Goal: Task Accomplishment & Management: Complete application form

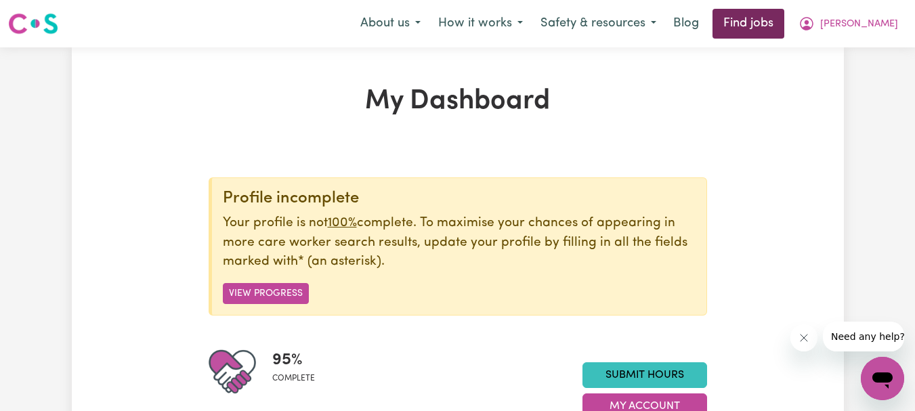
click at [753, 24] on link "Find jobs" at bounding box center [749, 24] width 72 height 30
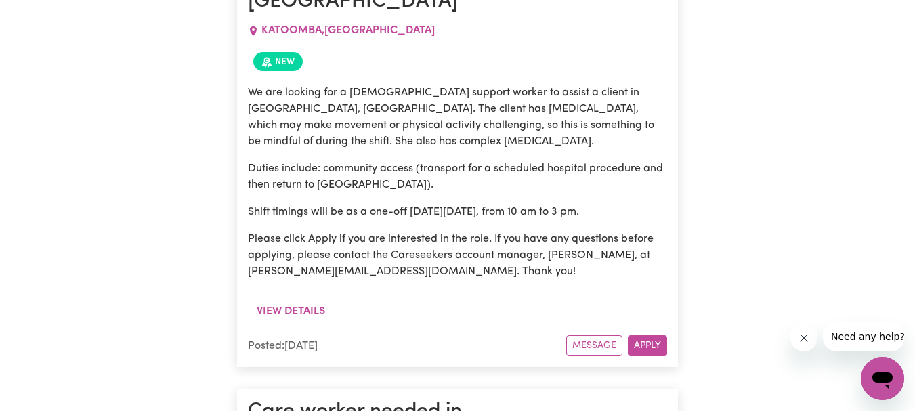
scroll to position [3258, 0]
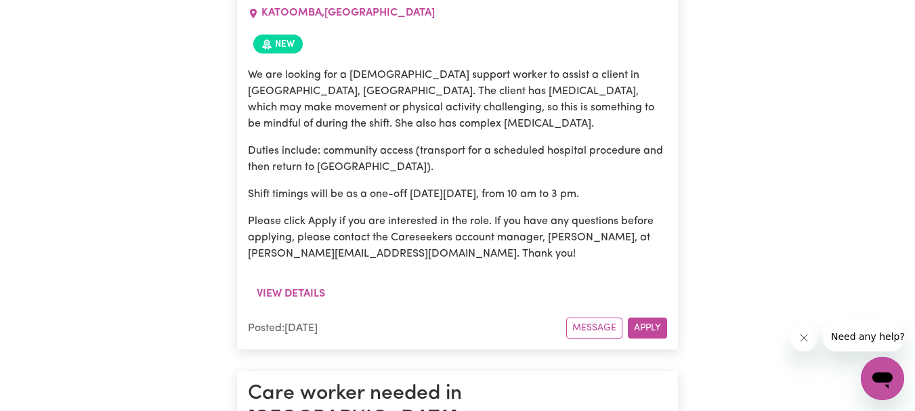
drag, startPoint x: 248, startPoint y: 106, endPoint x: 444, endPoint y: 374, distance: 332.1
copy article "Care worker needed in [GEOGRAPHIC_DATA] [GEOGRAPHIC_DATA] [GEOGRAPHIC_DATA] , […"
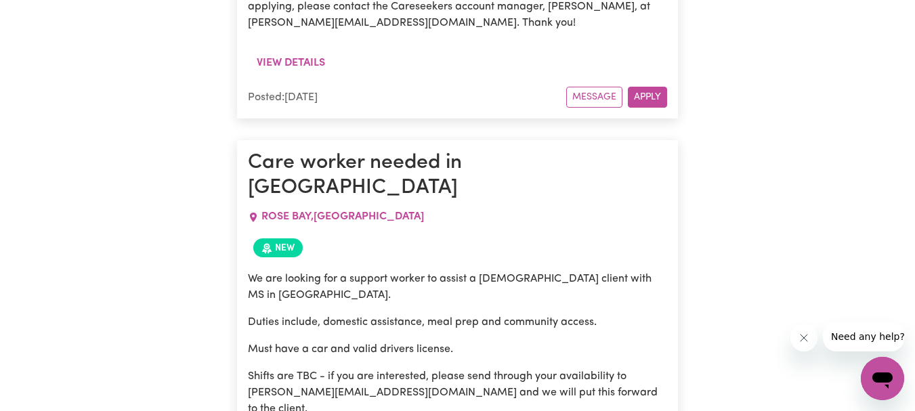
scroll to position [3529, 0]
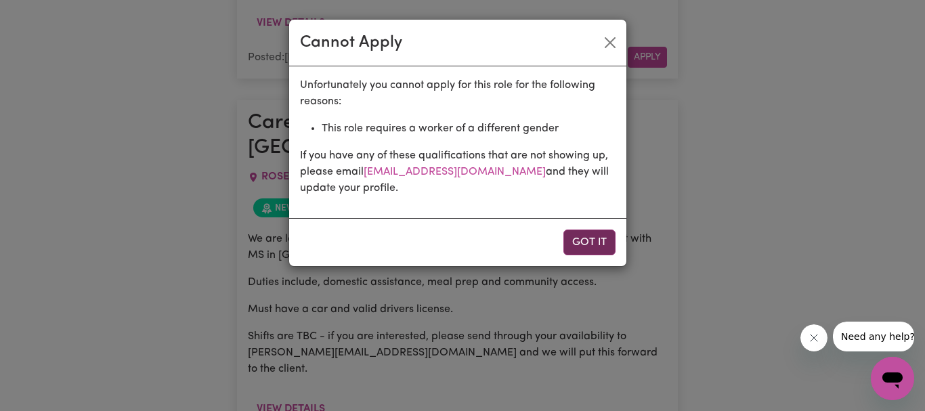
click at [589, 246] on button "Got it" at bounding box center [590, 243] width 52 height 26
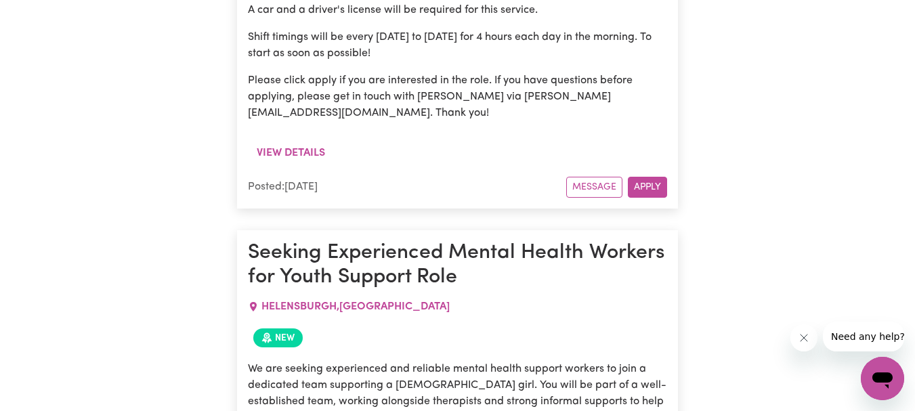
scroll to position [10100, 0]
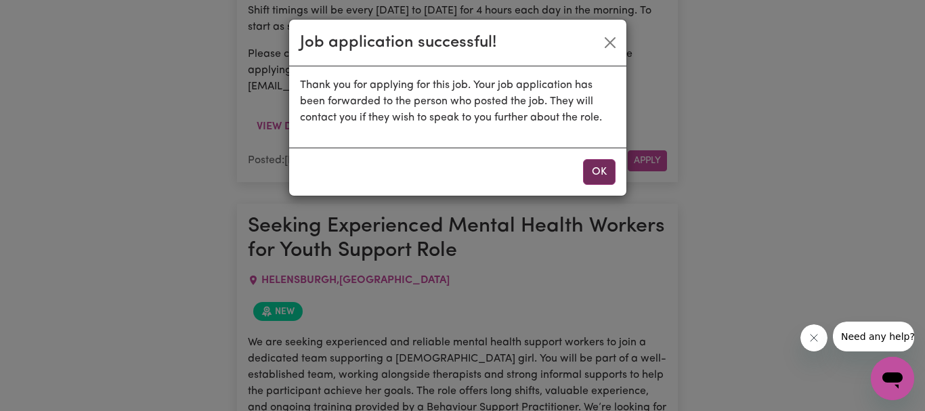
click at [593, 169] on button "OK" at bounding box center [599, 172] width 33 height 26
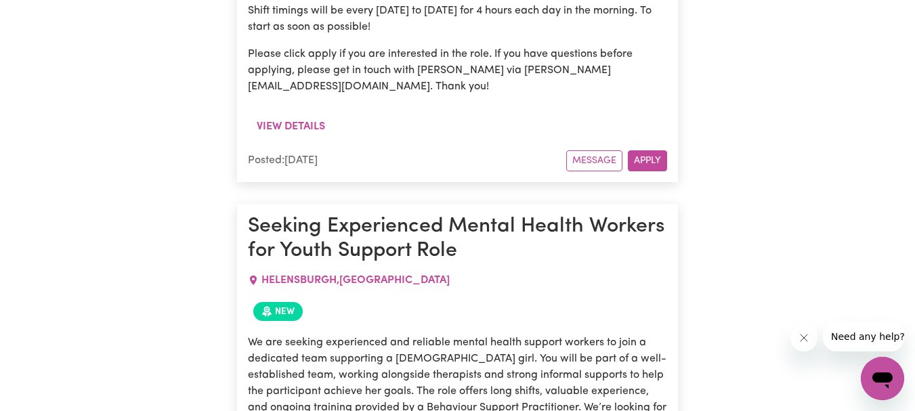
scroll to position [10032, 0]
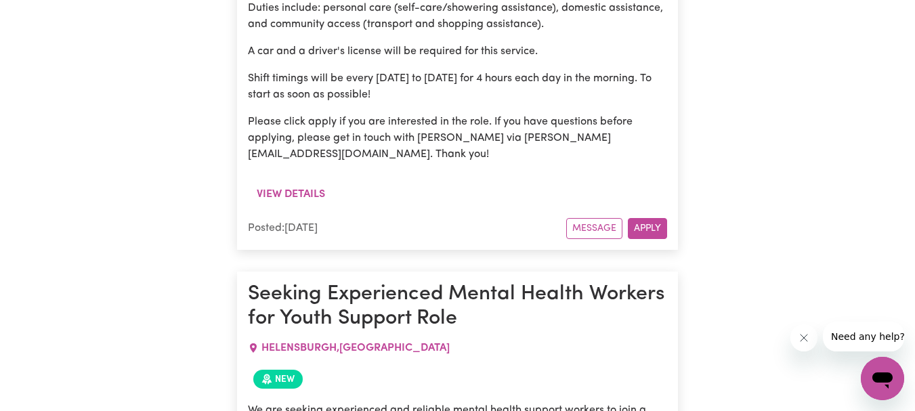
drag, startPoint x: 258, startPoint y: 79, endPoint x: 531, endPoint y: 346, distance: 382.3
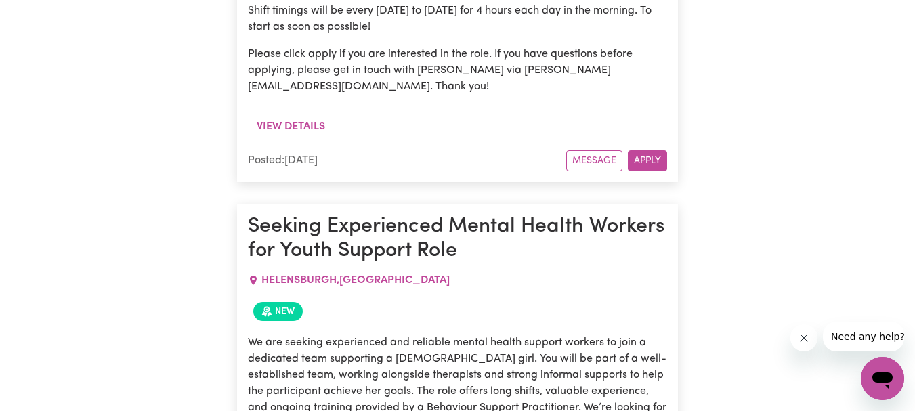
copy article "Support Worker Needed In [GEOGRAPHIC_DATA], [GEOGRAPHIC_DATA] [GEOGRAPHIC_DATA]…"
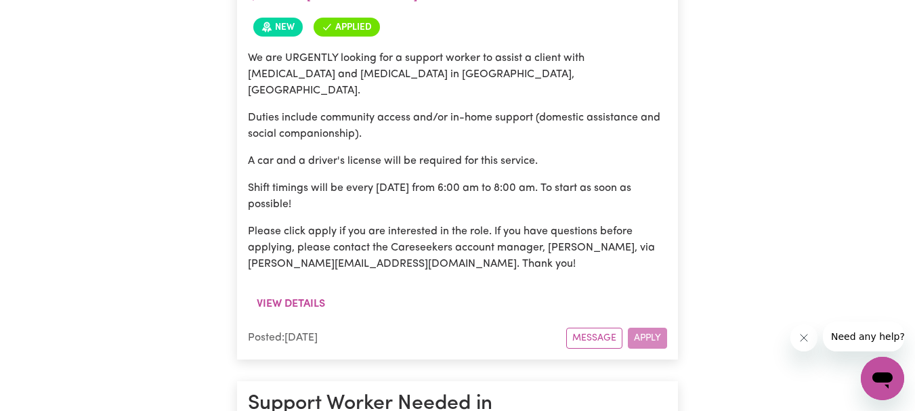
scroll to position [11252, 0]
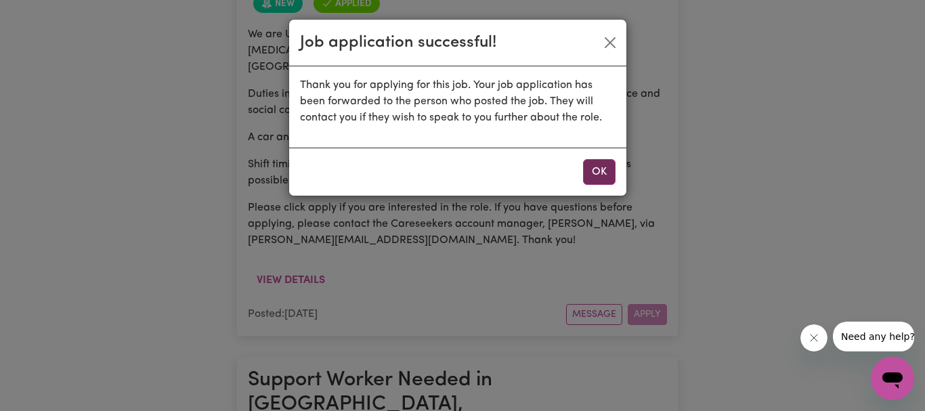
click at [600, 171] on button "OK" at bounding box center [599, 172] width 33 height 26
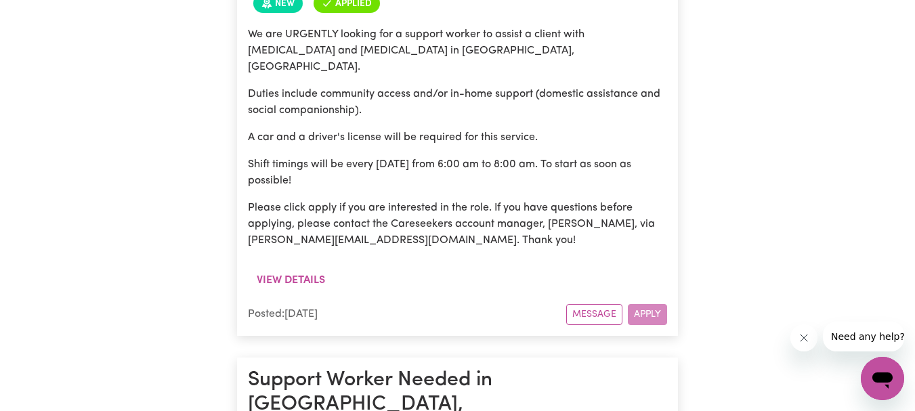
drag, startPoint x: 253, startPoint y: 9, endPoint x: 501, endPoint y: 308, distance: 388.2
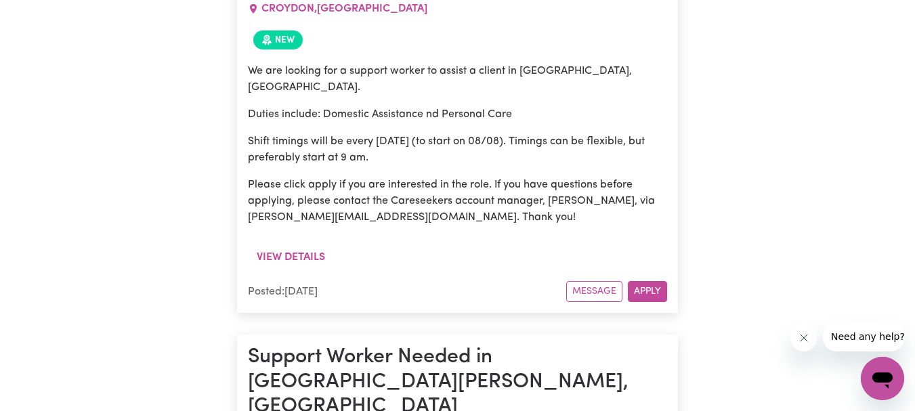
scroll to position [11726, 0]
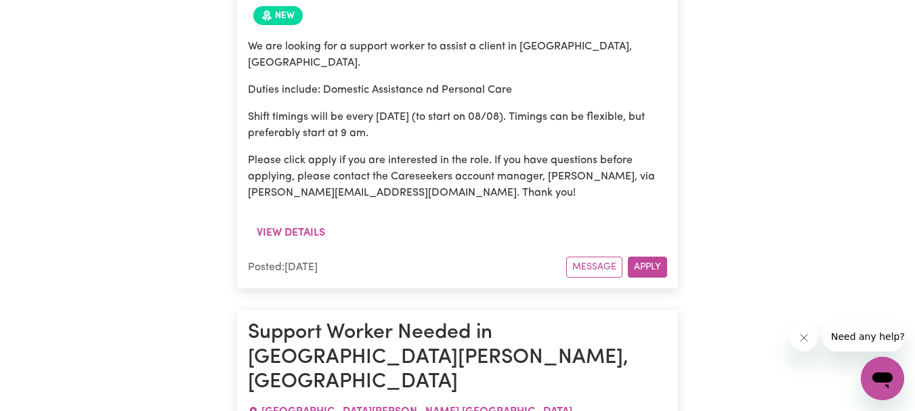
drag, startPoint x: 644, startPoint y: 325, endPoint x: 650, endPoint y: 321, distance: 7.0
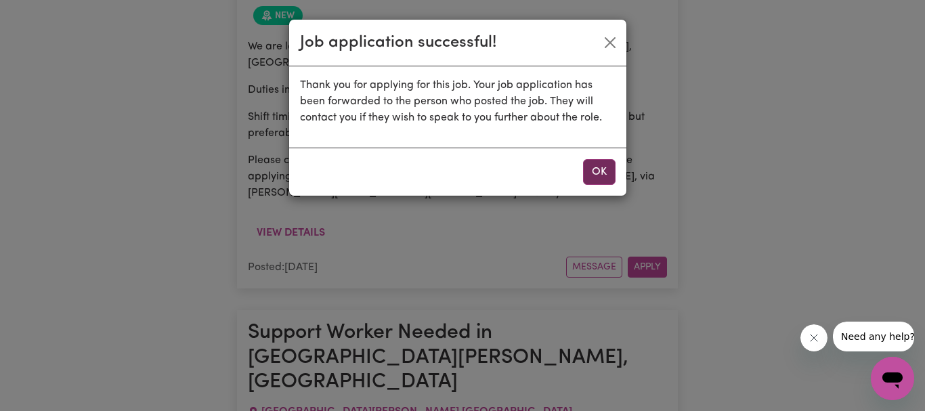
click at [595, 176] on button "OK" at bounding box center [599, 172] width 33 height 26
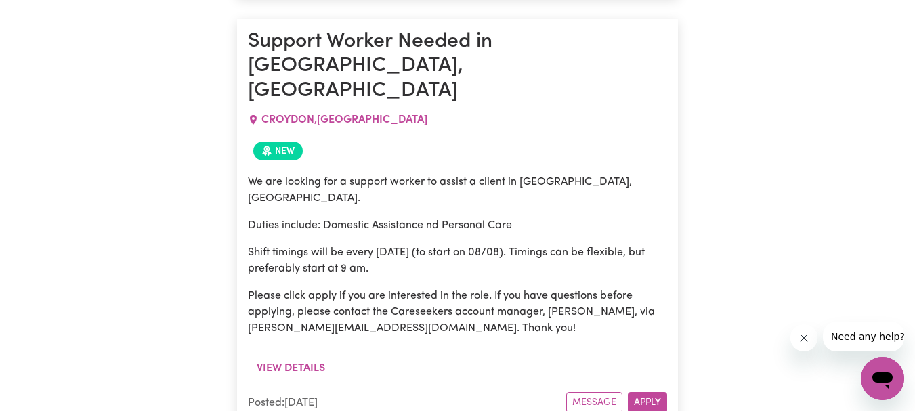
scroll to position [11658, 0]
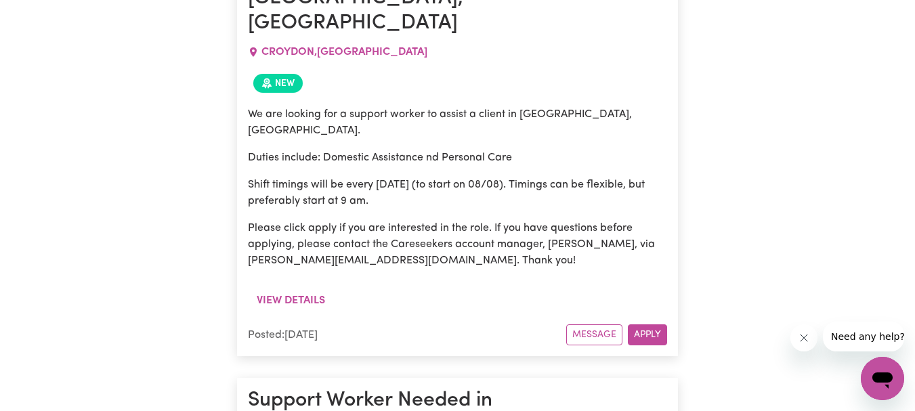
drag, startPoint x: 249, startPoint y: 43, endPoint x: 512, endPoint y: 317, distance: 380.0
copy article "[DEMOGRAPHIC_DATA] Support Worker Needed From 18/08 to 29/08 In [GEOGRAPHIC_DAT…"
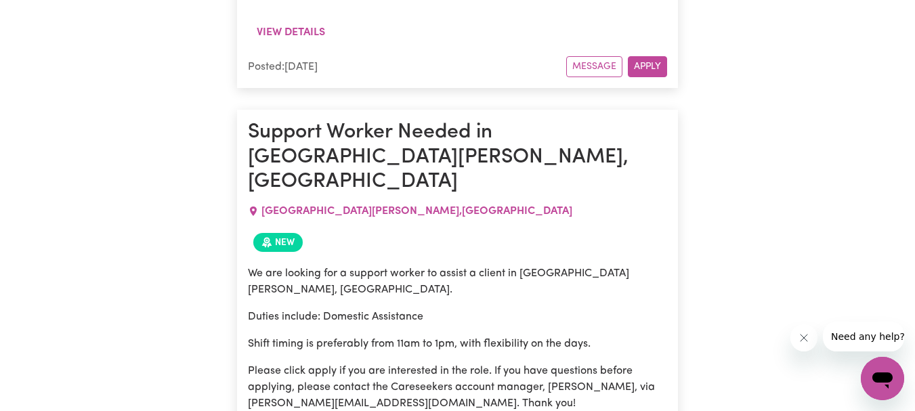
scroll to position [11929, 0]
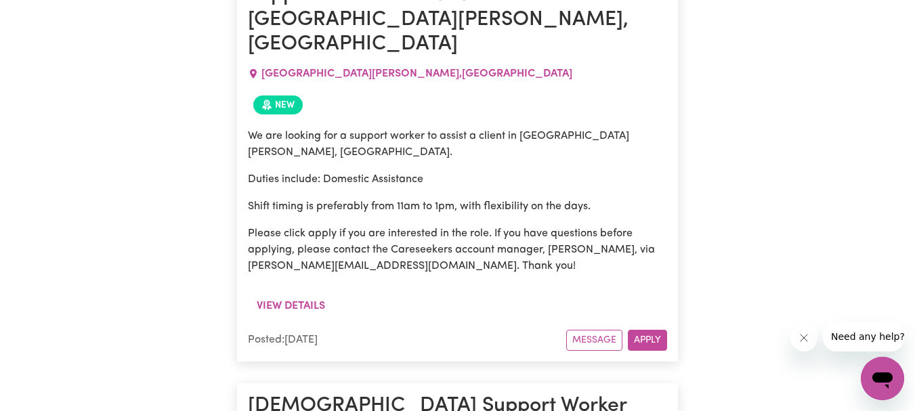
scroll to position [12065, 0]
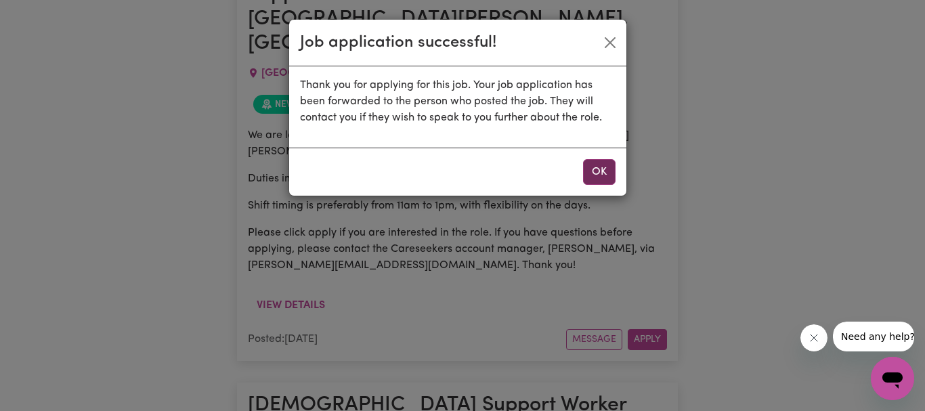
click at [601, 175] on button "OK" at bounding box center [599, 172] width 33 height 26
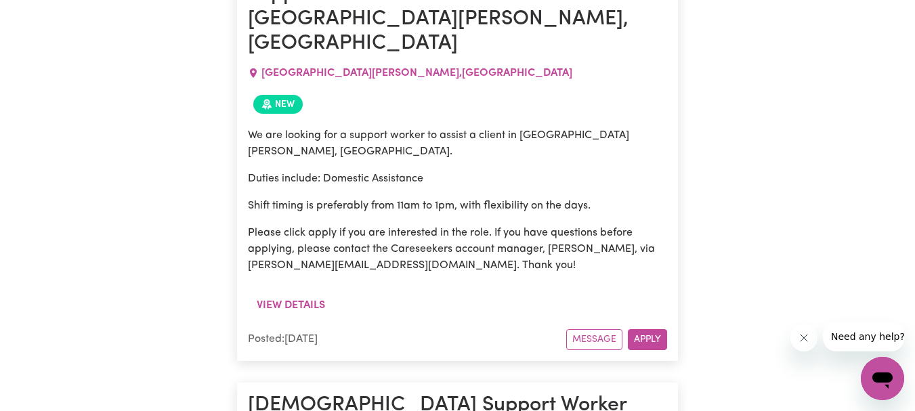
drag, startPoint x: 249, startPoint y: 49, endPoint x: 396, endPoint y: 373, distance: 356.0
copy article "Support Worker Needed in [GEOGRAPHIC_DATA], [GEOGRAPHIC_DATA] [GEOGRAPHIC_DATA]…"
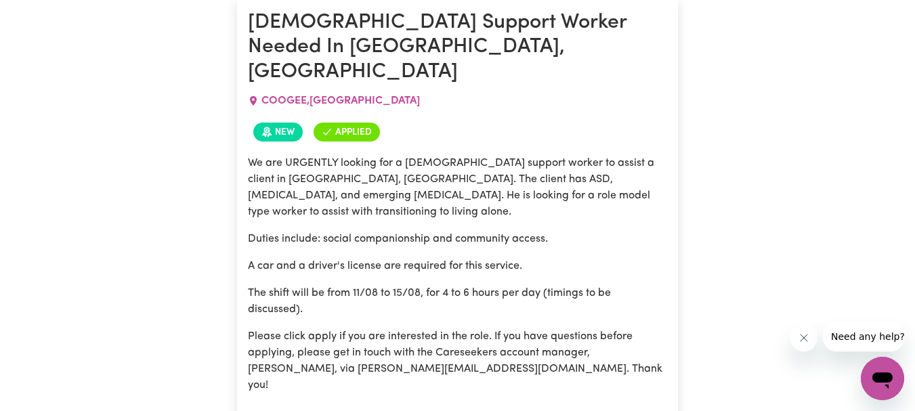
scroll to position [12471, 0]
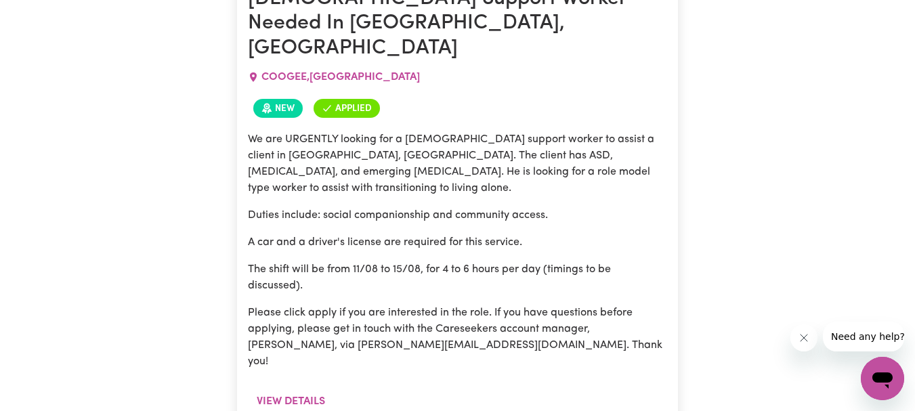
drag, startPoint x: 251, startPoint y: 33, endPoint x: 392, endPoint y: 332, distance: 330.6
copy article "Support Worker Needed in [GEOGRAPHIC_DATA], [GEOGRAPHIC_DATA] , [GEOGRAPHIC_DAT…"
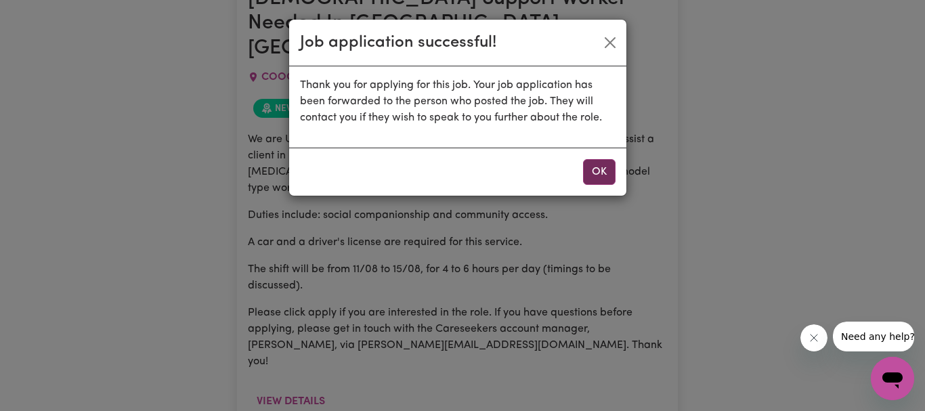
click at [587, 174] on button "OK" at bounding box center [599, 172] width 33 height 26
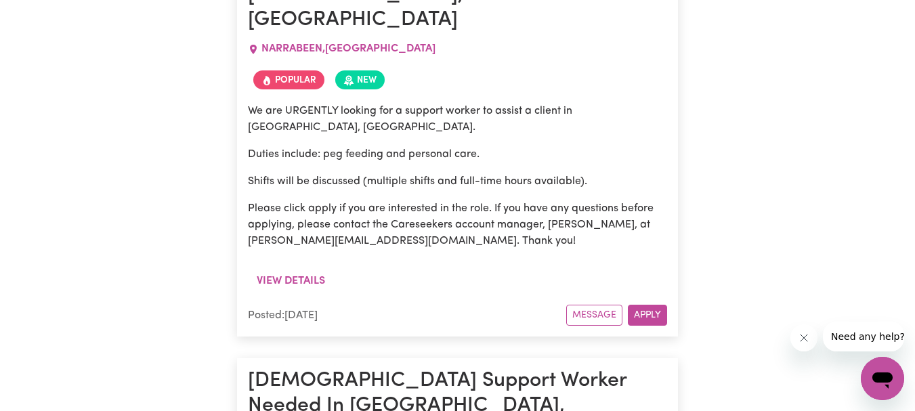
scroll to position [14368, 0]
drag, startPoint x: 249, startPoint y: 7, endPoint x: 384, endPoint y: 248, distance: 276.3
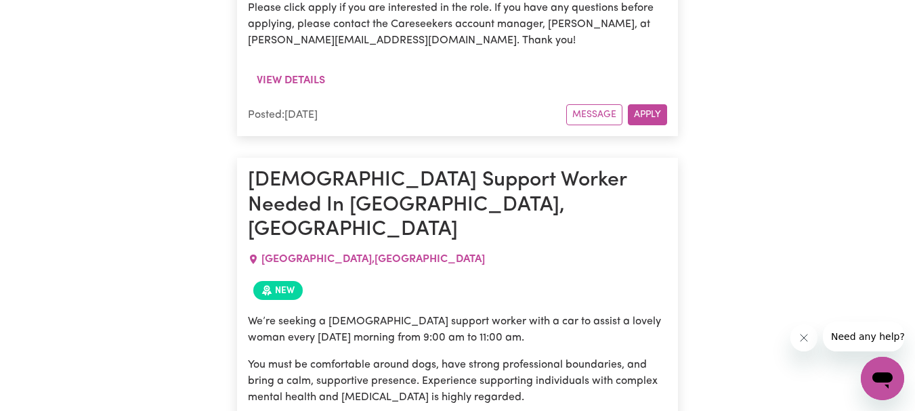
scroll to position [14630, 0]
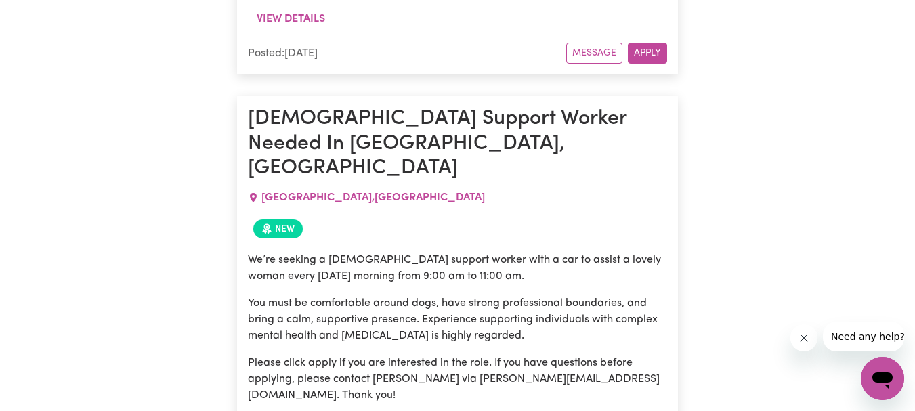
drag, startPoint x: 249, startPoint y: 75, endPoint x: 451, endPoint y: 110, distance: 204.9
copy article "General in-home support mainly. 2 hrs/morn ideal. 3-4 hr shifts okay. DEE WHY ,…"
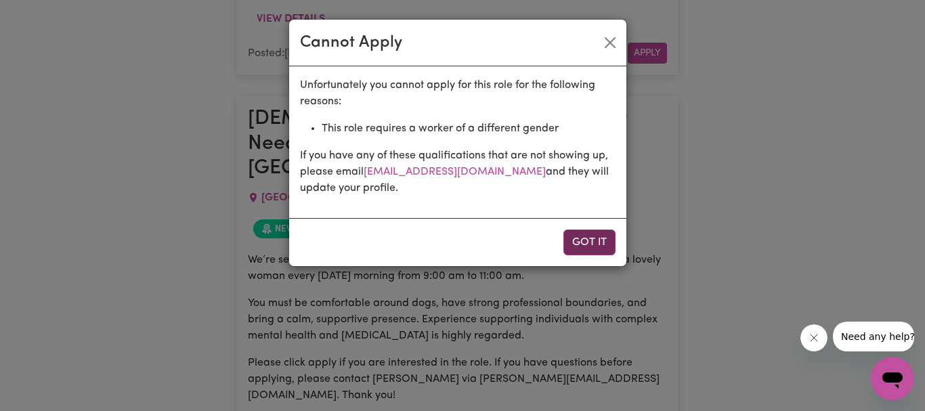
click at [587, 240] on button "Got it" at bounding box center [590, 243] width 52 height 26
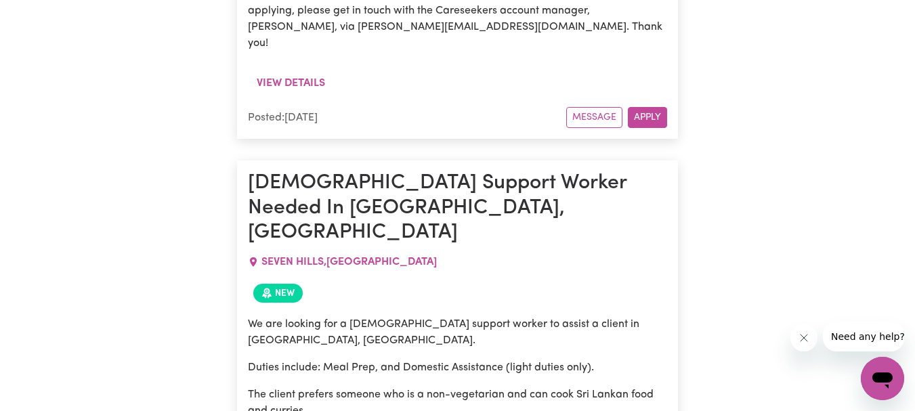
scroll to position [17747, 0]
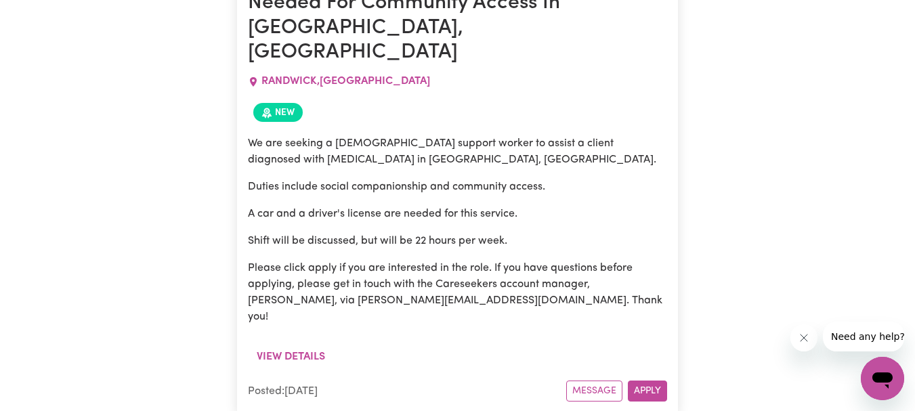
scroll to position [17525, 0]
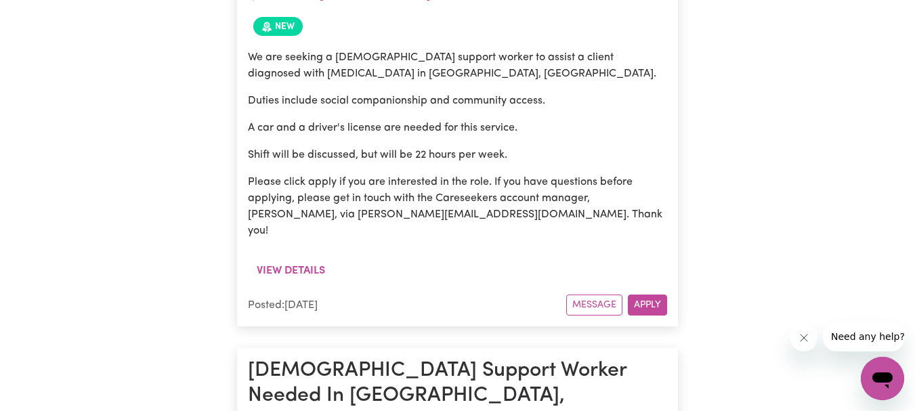
drag, startPoint x: 359, startPoint y: 356, endPoint x: 245, endPoint y: 135, distance: 249.1
copy article "Support Worker Needed To Cover Shift In [GEOGRAPHIC_DATA], [GEOGRAPHIC_DATA] [G…"
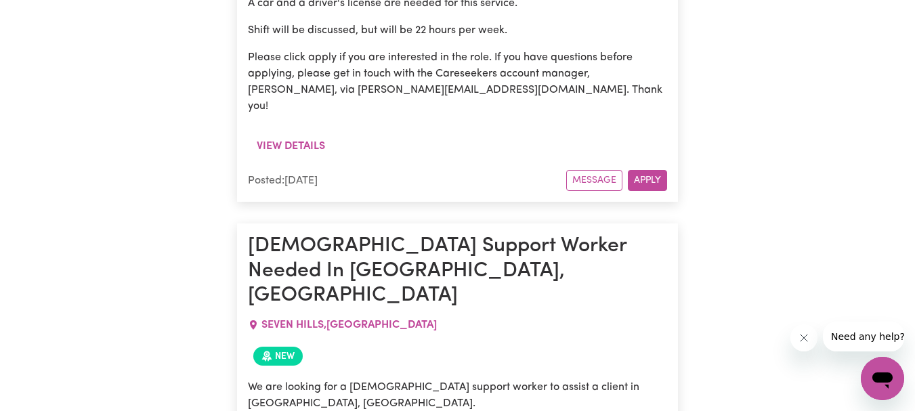
scroll to position [17661, 0]
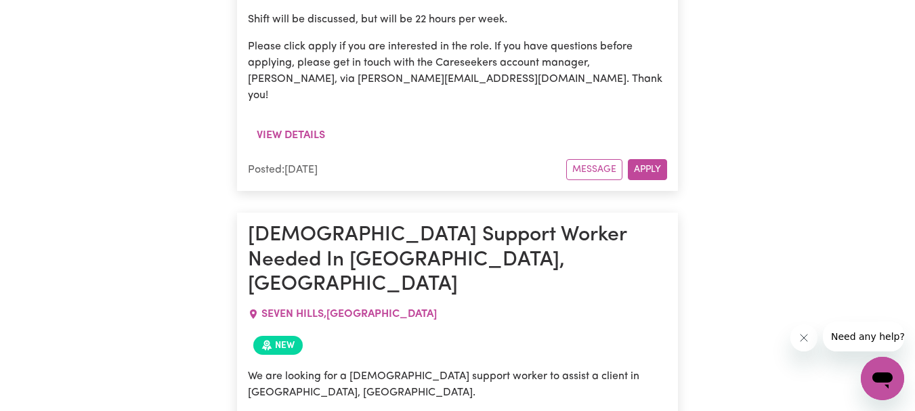
copy article "Support Worker Needed To Cover Shift In [GEOGRAPHIC_DATA], [GEOGRAPHIC_DATA] [G…"
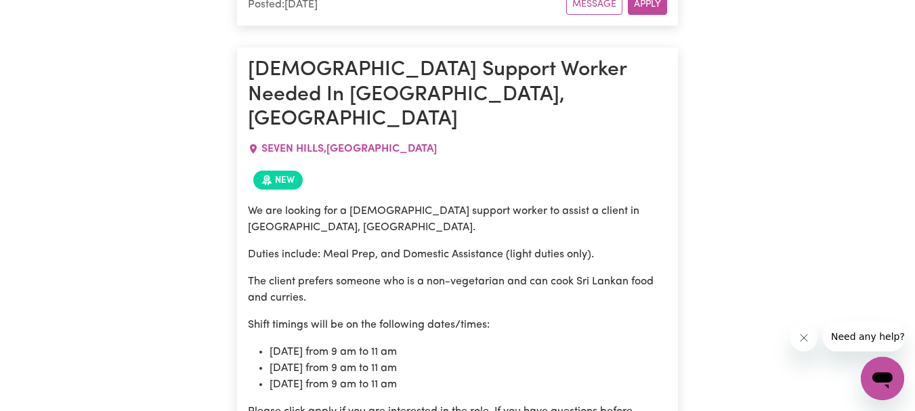
scroll to position [17864, 0]
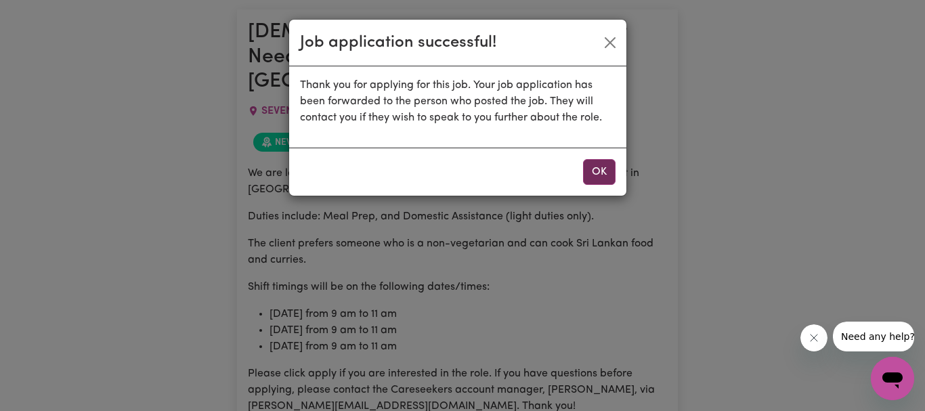
click at [591, 165] on button "OK" at bounding box center [599, 172] width 33 height 26
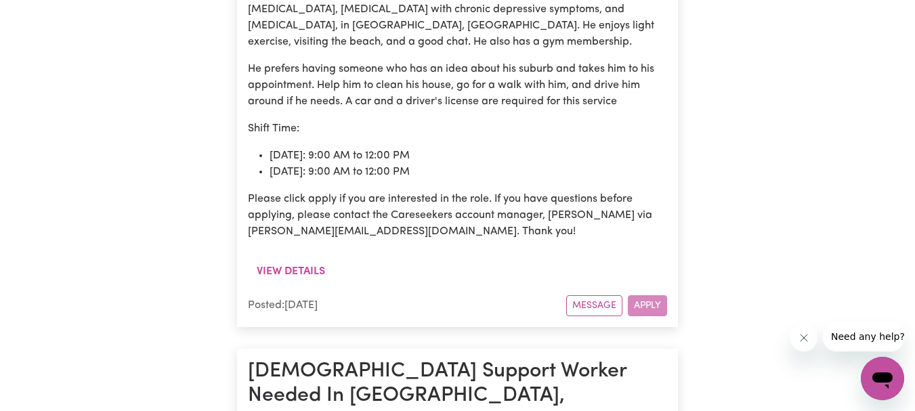
scroll to position [19761, 0]
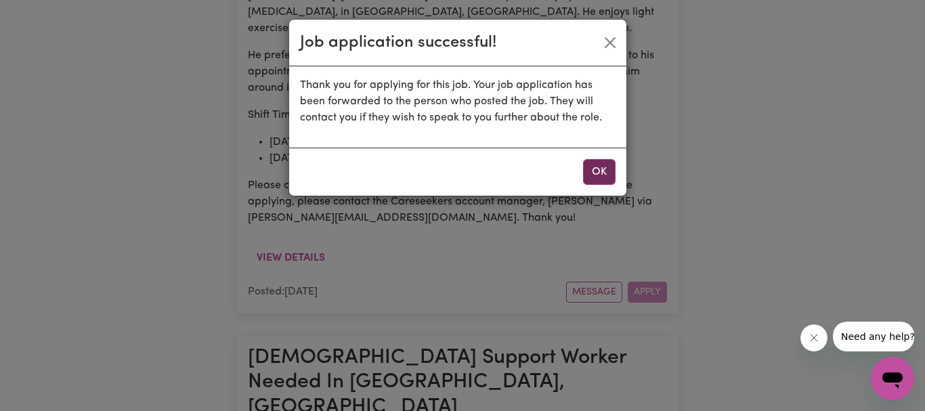
click at [599, 172] on button "OK" at bounding box center [599, 172] width 33 height 26
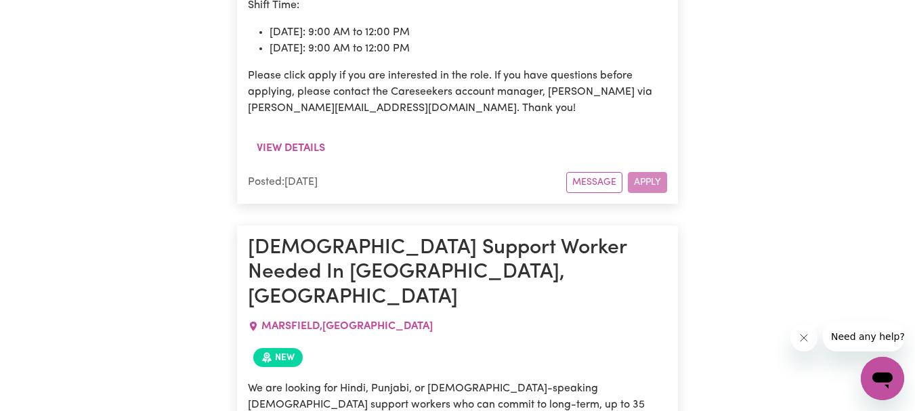
scroll to position [19897, 0]
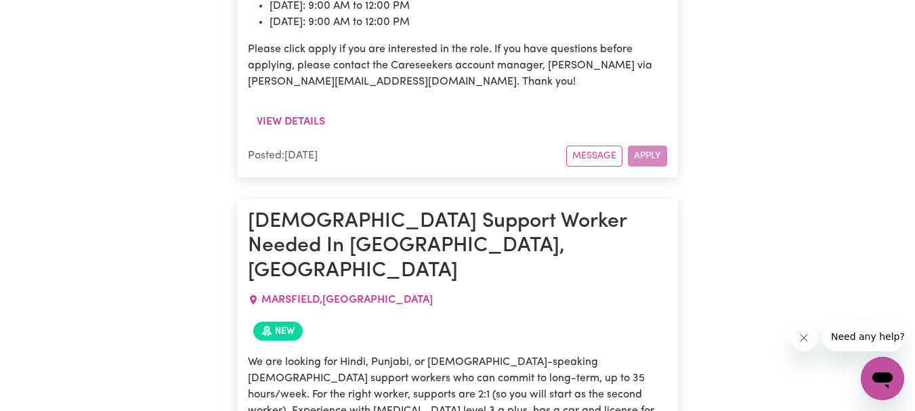
drag, startPoint x: 251, startPoint y: 69, endPoint x: 364, endPoint y: 192, distance: 167.8
copy article "Support Worker Needed ONE-OFF [DATE][DATE] in [GEOGRAPHIC_DATA], [GEOGRAPHIC_DA…"
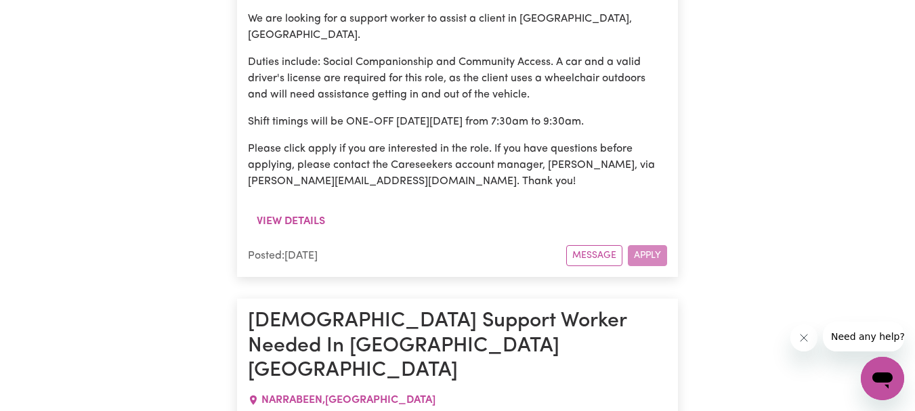
scroll to position [21986, 0]
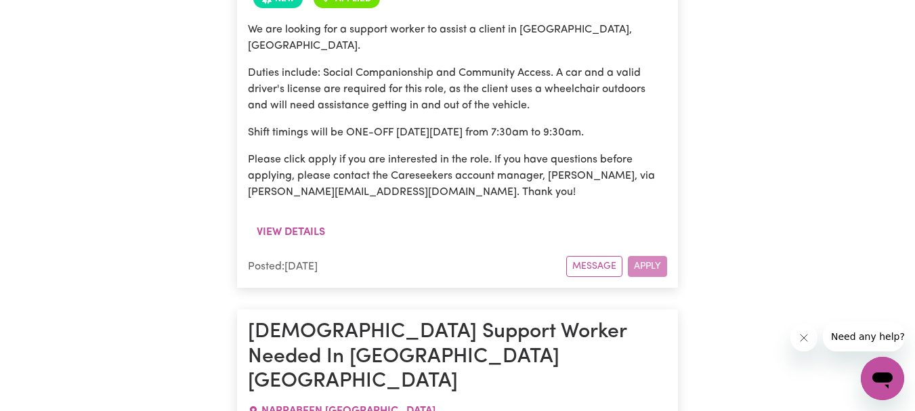
drag, startPoint x: 247, startPoint y: 9, endPoint x: 363, endPoint y: 90, distance: 141.1
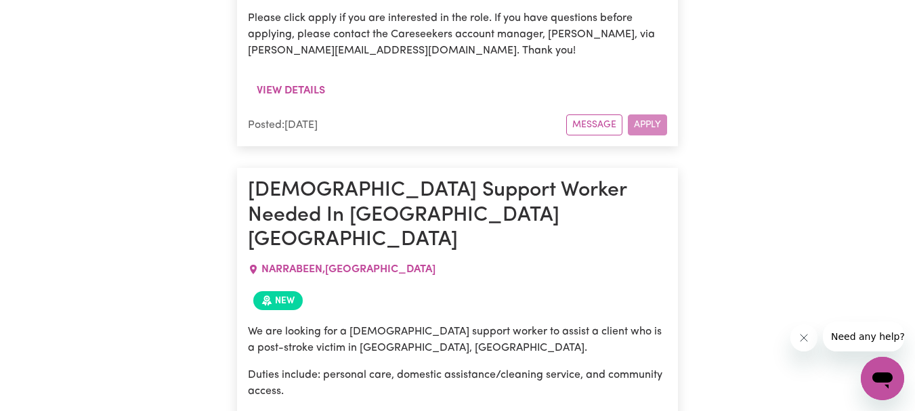
scroll to position [22196, 0]
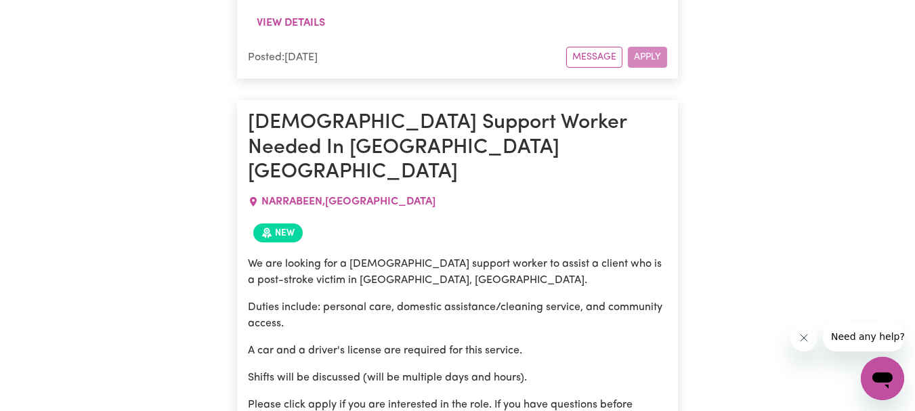
drag, startPoint x: 250, startPoint y: 56, endPoint x: 423, endPoint y: 120, distance: 184.1
copy article "Support Worker Needed Every [DATE] In [GEOGRAPHIC_DATA], [GEOGRAPHIC_DATA] [GEO…"
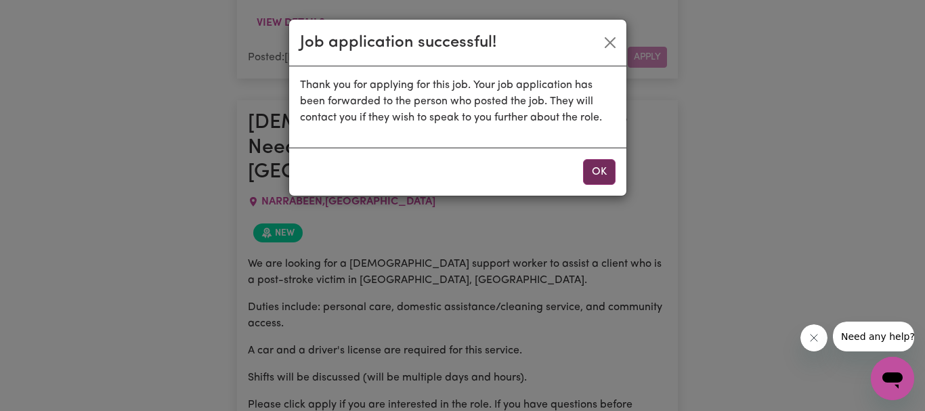
click at [603, 178] on button "OK" at bounding box center [599, 172] width 33 height 26
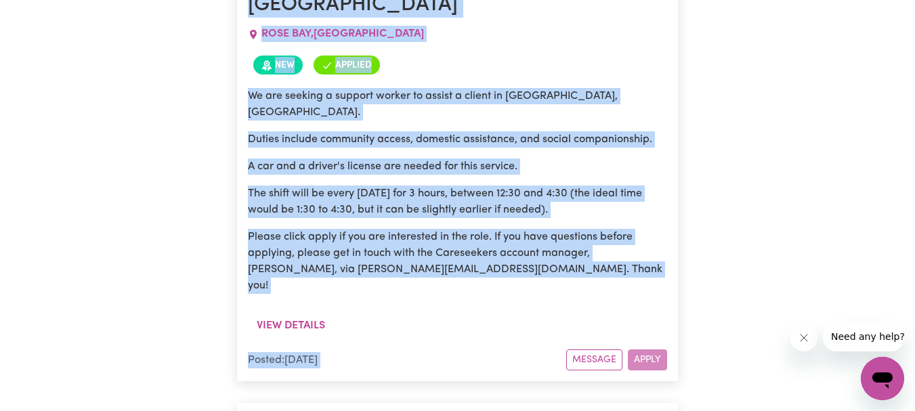
scroll to position [24363, 0]
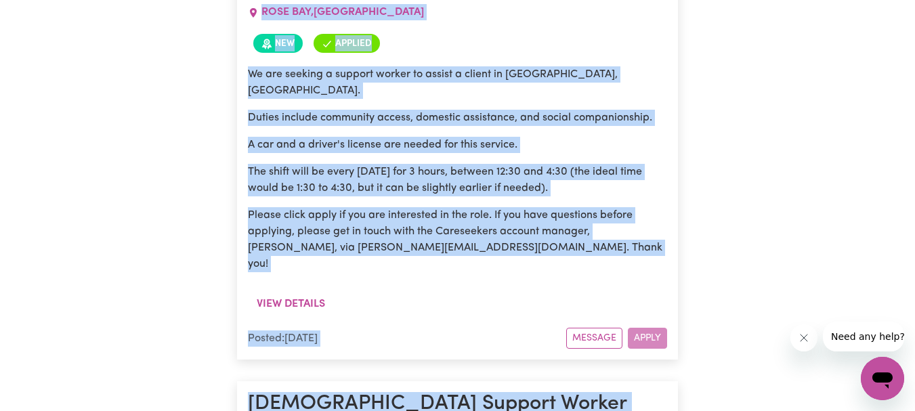
drag, startPoint x: 250, startPoint y: 30, endPoint x: 395, endPoint y: 310, distance: 315.7
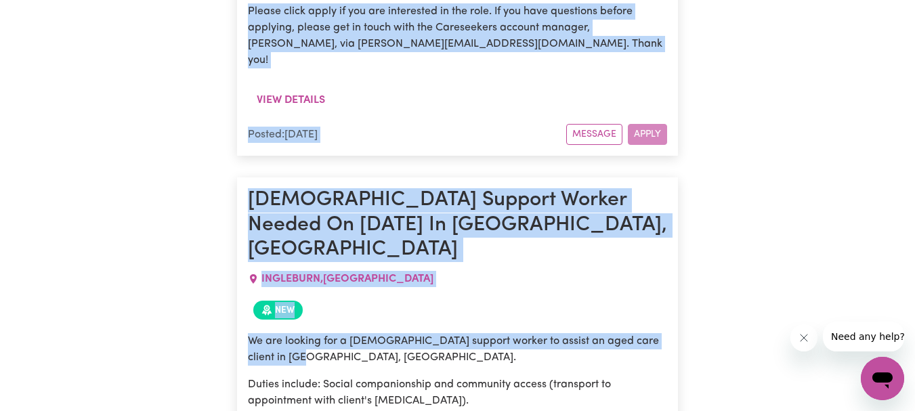
scroll to position [24567, 0]
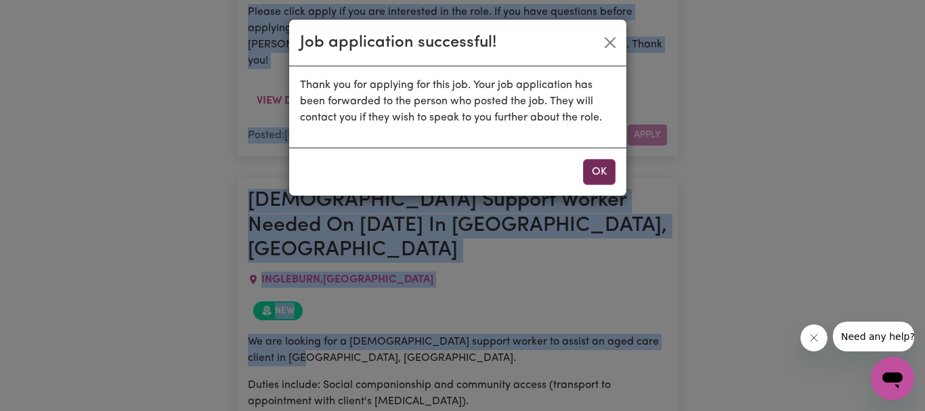
click at [589, 171] on button "OK" at bounding box center [599, 172] width 33 height 26
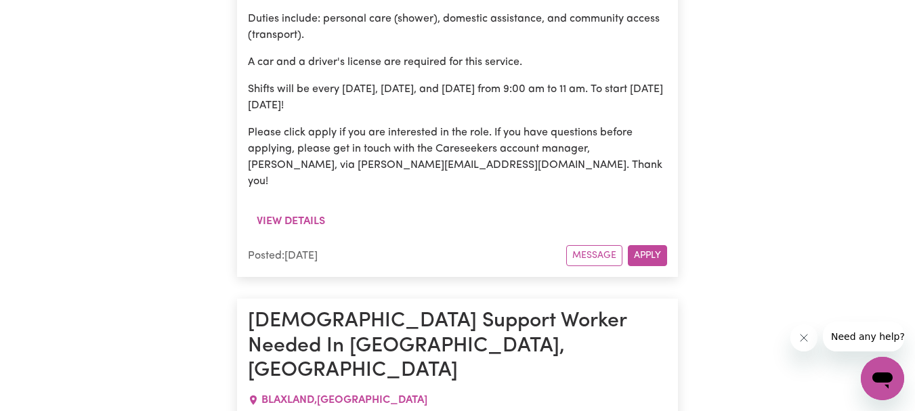
scroll to position [29444, 0]
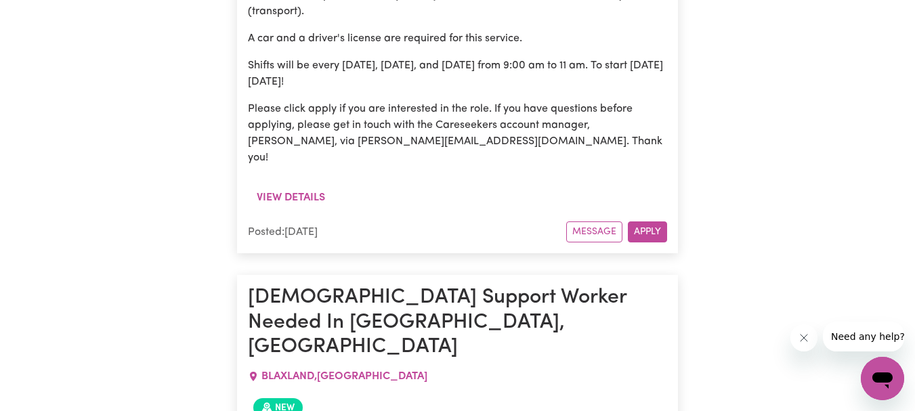
drag, startPoint x: 250, startPoint y: 18, endPoint x: 503, endPoint y: 390, distance: 450.6
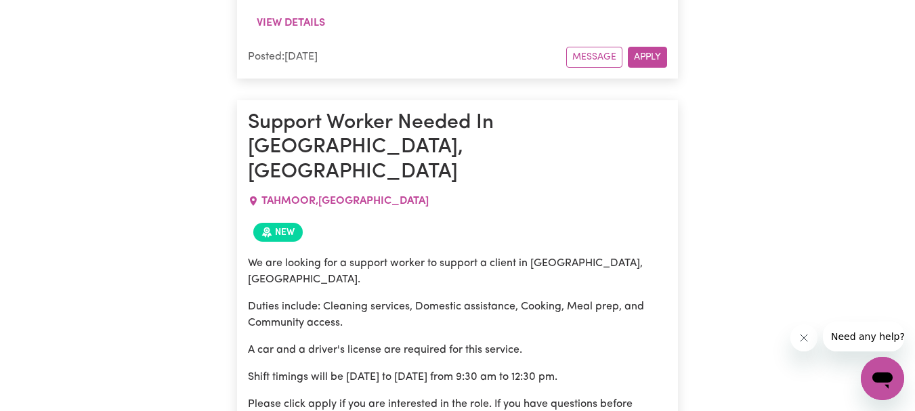
scroll to position [31545, 0]
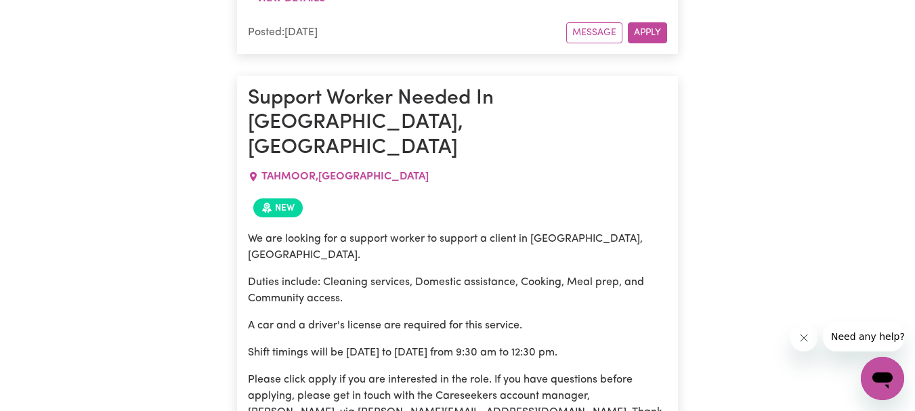
drag, startPoint x: 251, startPoint y: 45, endPoint x: 654, endPoint y: 260, distance: 456.1
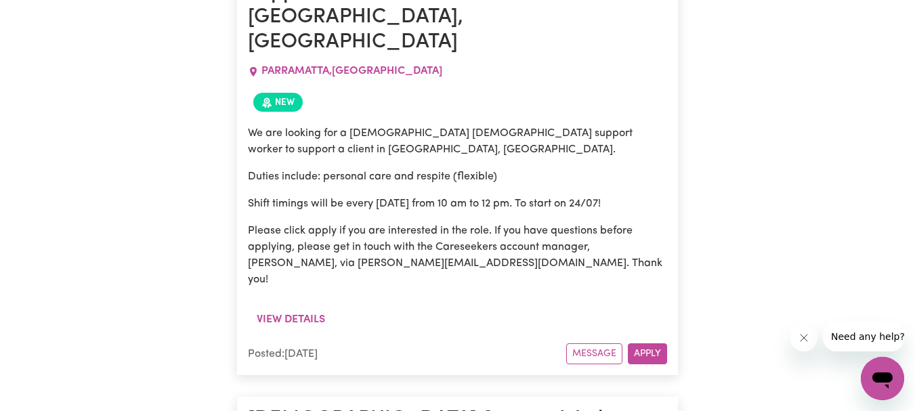
scroll to position [33103, 0]
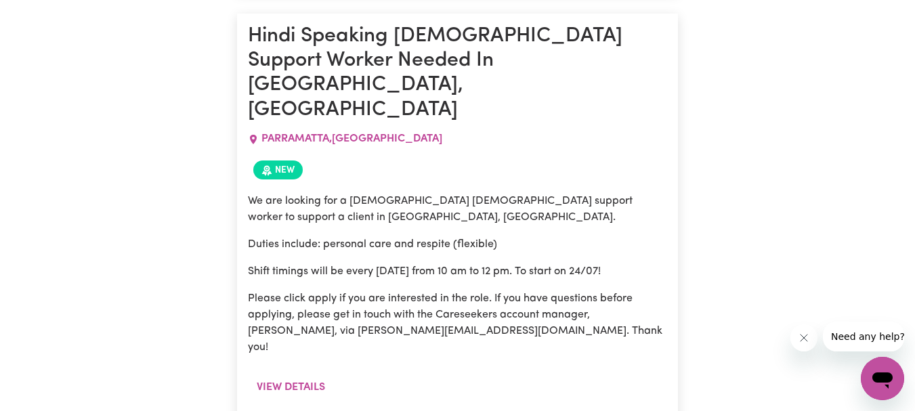
drag, startPoint x: 251, startPoint y: 32, endPoint x: 482, endPoint y: 304, distance: 357.0
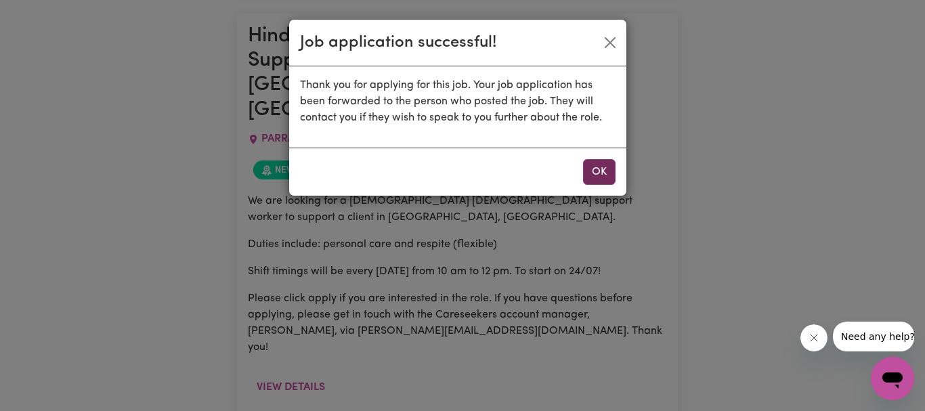
click at [604, 161] on button "OK" at bounding box center [599, 172] width 33 height 26
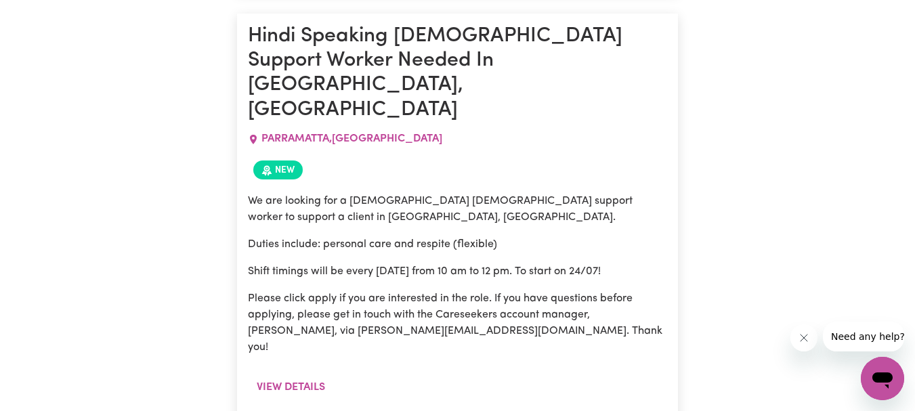
drag, startPoint x: 346, startPoint y: 247, endPoint x: 537, endPoint y: 249, distance: 191.1
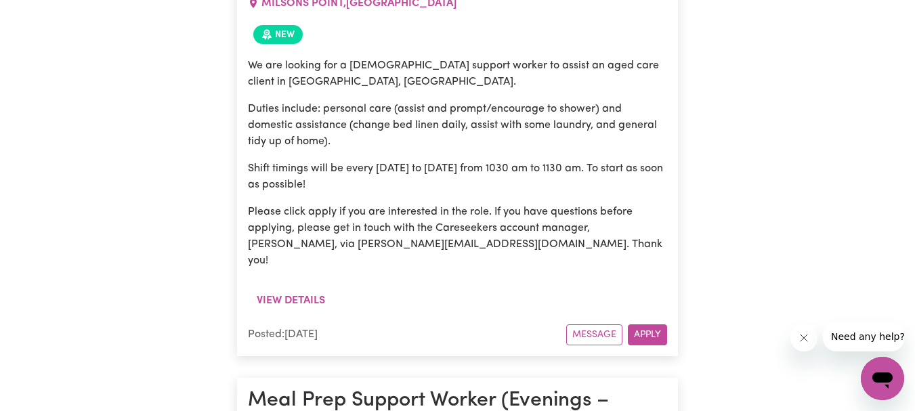
scroll to position [34661, 0]
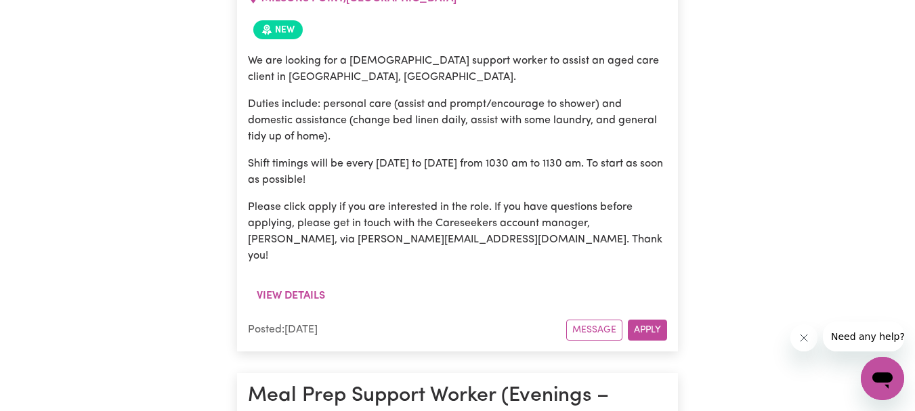
drag, startPoint x: 250, startPoint y: 61, endPoint x: 476, endPoint y: 352, distance: 368.3
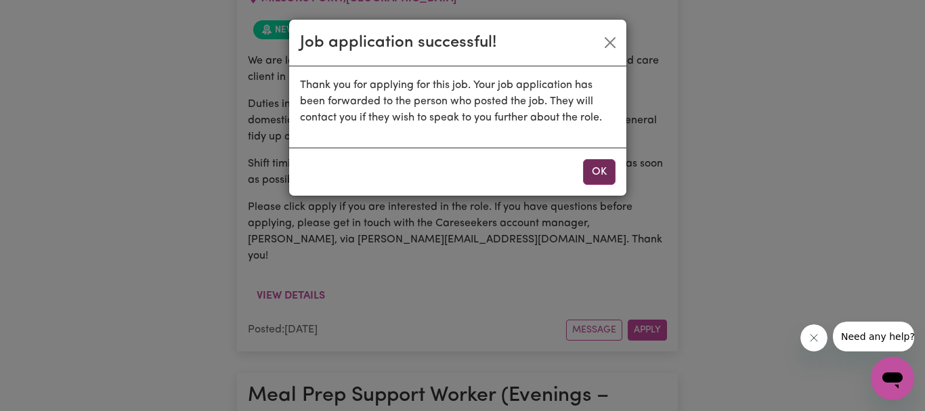
click at [595, 173] on button "OK" at bounding box center [599, 172] width 33 height 26
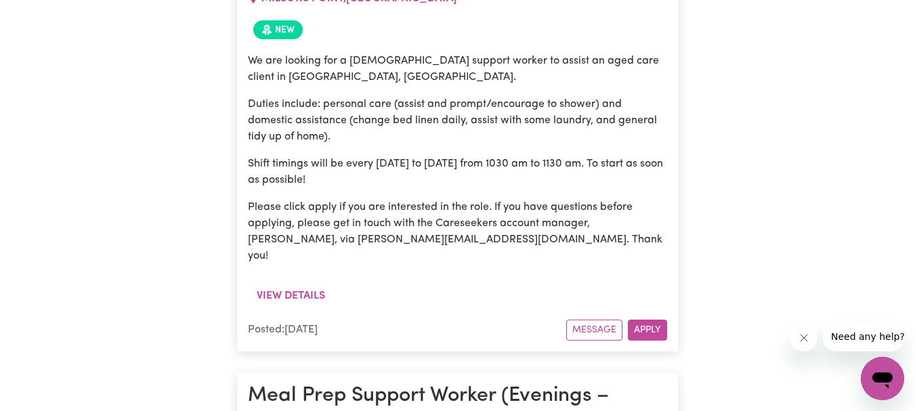
drag, startPoint x: 347, startPoint y: 253, endPoint x: 574, endPoint y: 255, distance: 227.0
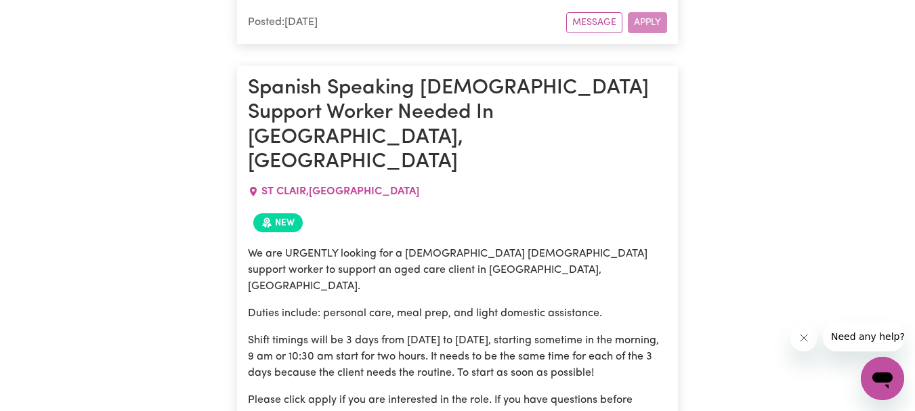
scroll to position [35406, 0]
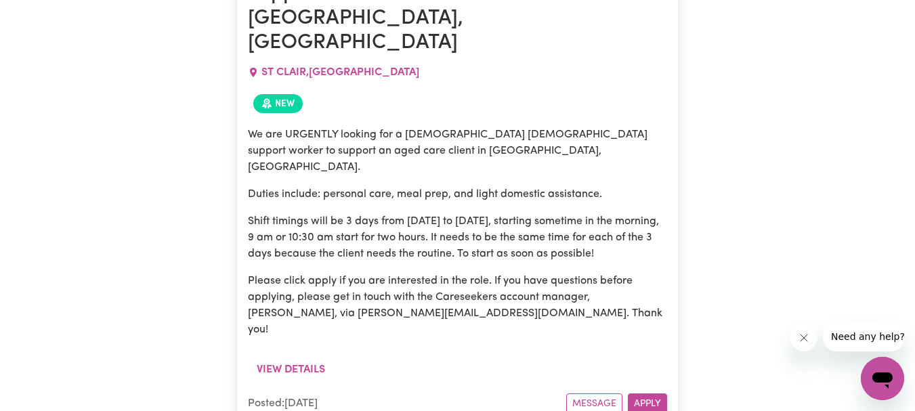
scroll to position [35494, 0]
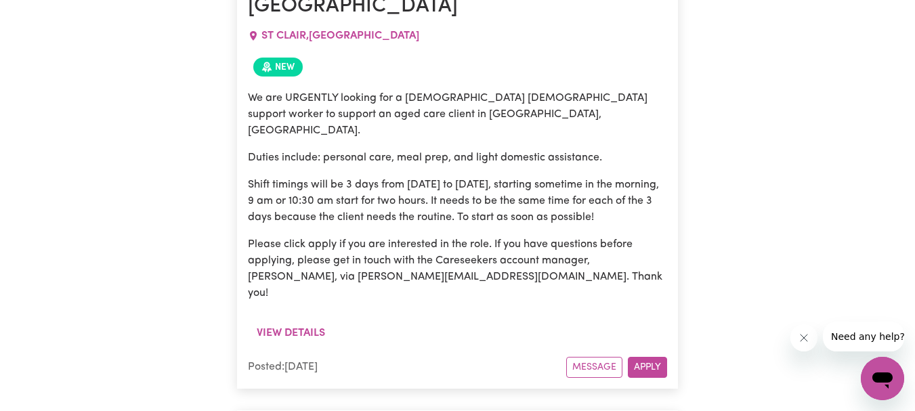
drag, startPoint x: 251, startPoint y: 62, endPoint x: 377, endPoint y: 322, distance: 288.7
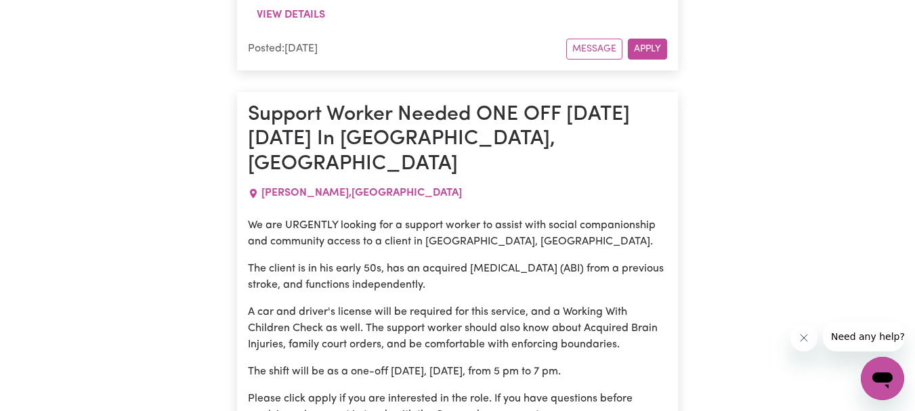
scroll to position [37526, 0]
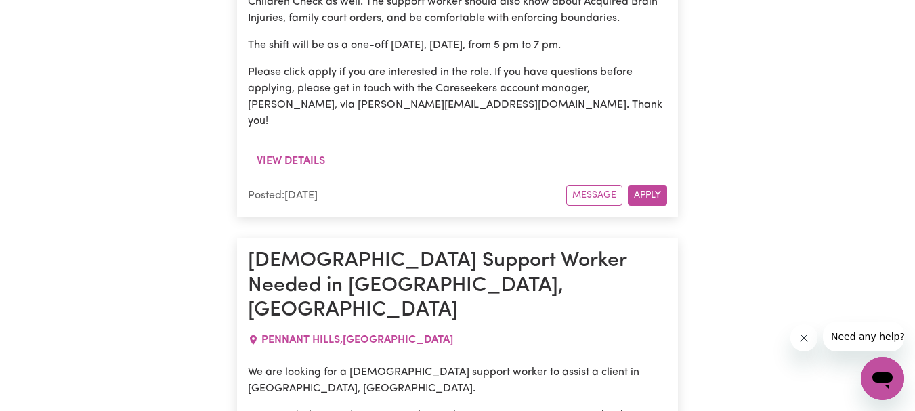
scroll to position [37992, 0]
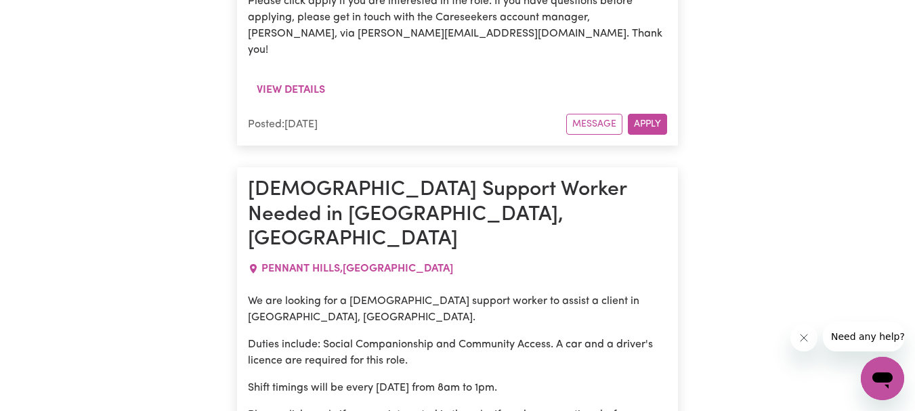
drag, startPoint x: 249, startPoint y: 69, endPoint x: 440, endPoint y: 274, distance: 280.4
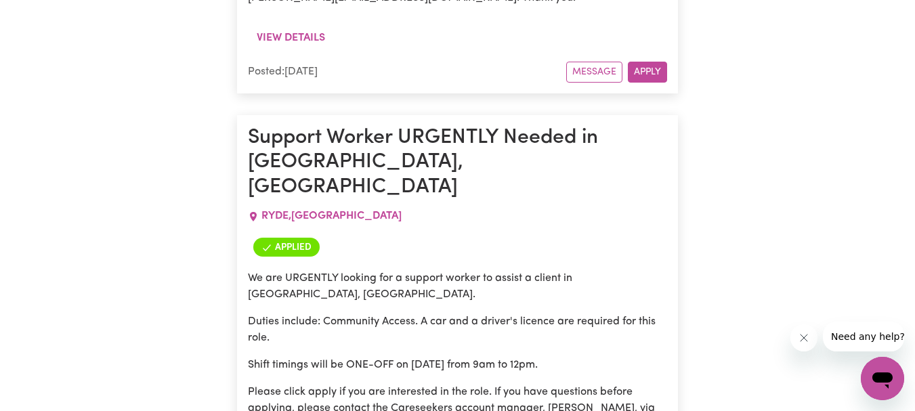
scroll to position [38465, 0]
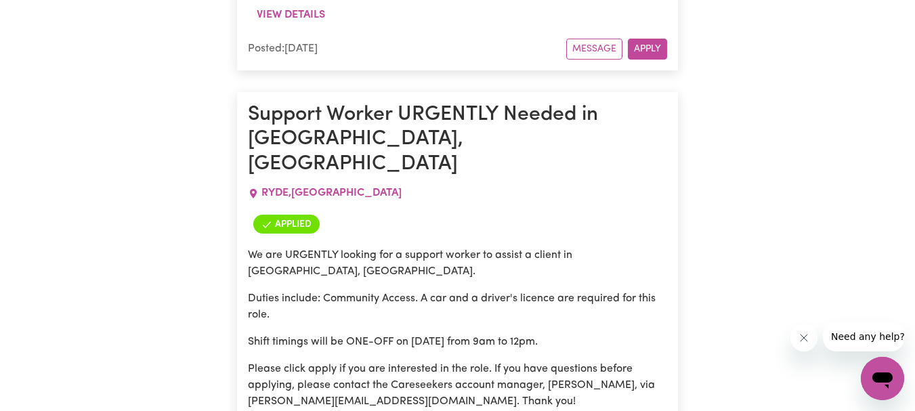
drag, startPoint x: 249, startPoint y: 9, endPoint x: 377, endPoint y: 243, distance: 267.1
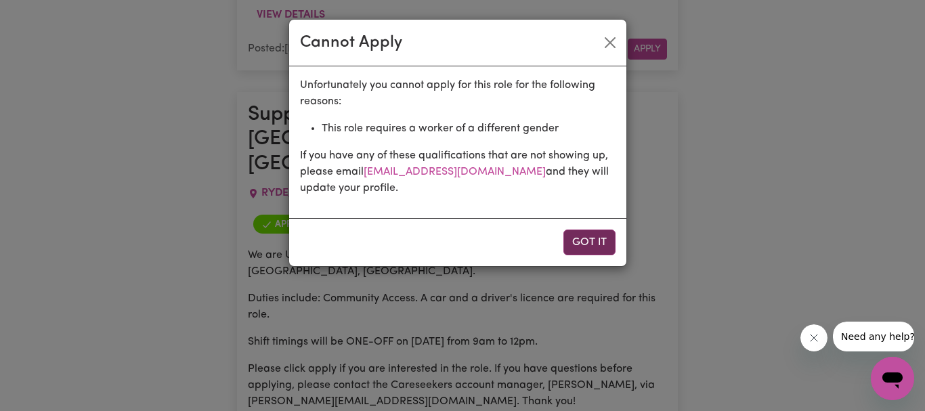
click at [591, 238] on button "Got it" at bounding box center [590, 243] width 52 height 26
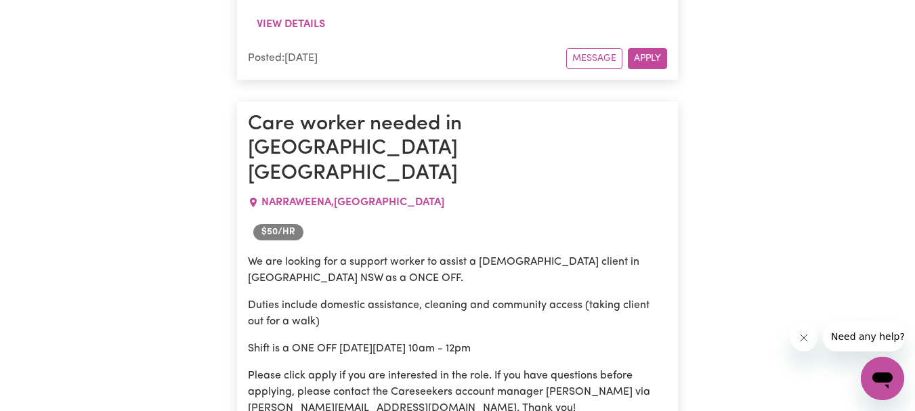
scroll to position [40158, 0]
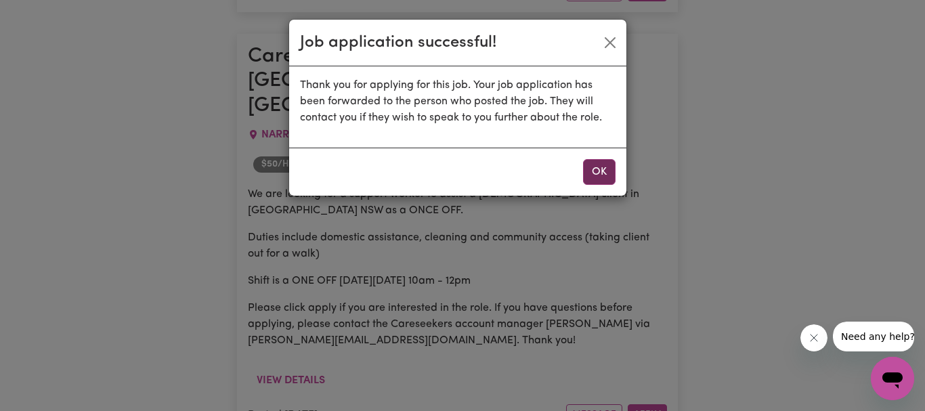
click at [591, 174] on button "OK" at bounding box center [599, 172] width 33 height 26
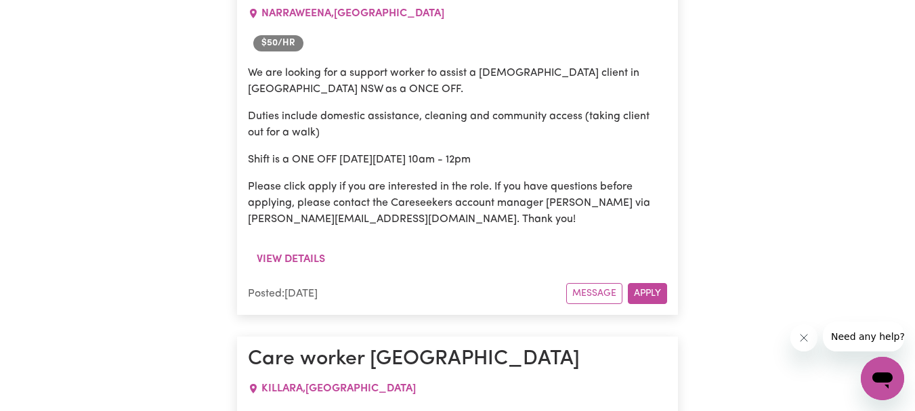
scroll to position [40381, 0]
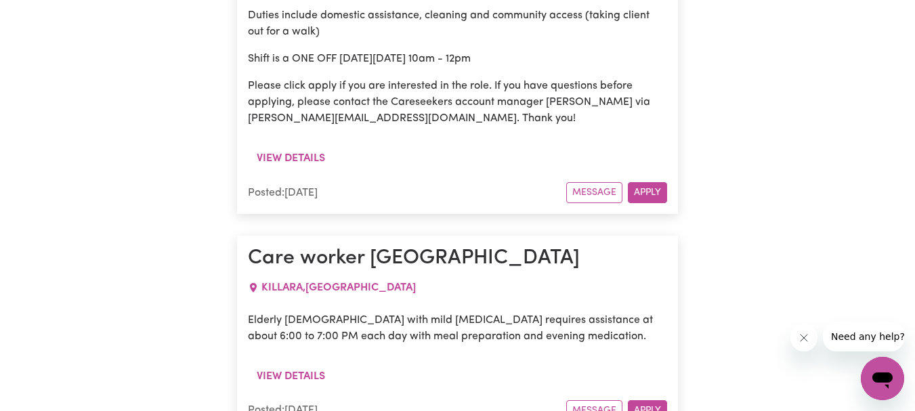
drag, startPoint x: 265, startPoint y: 85, endPoint x: 361, endPoint y: 157, distance: 120.5
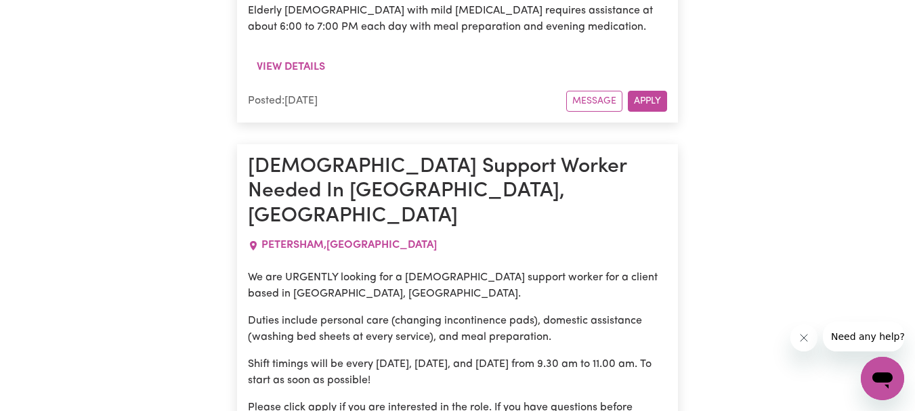
scroll to position [40719, 0]
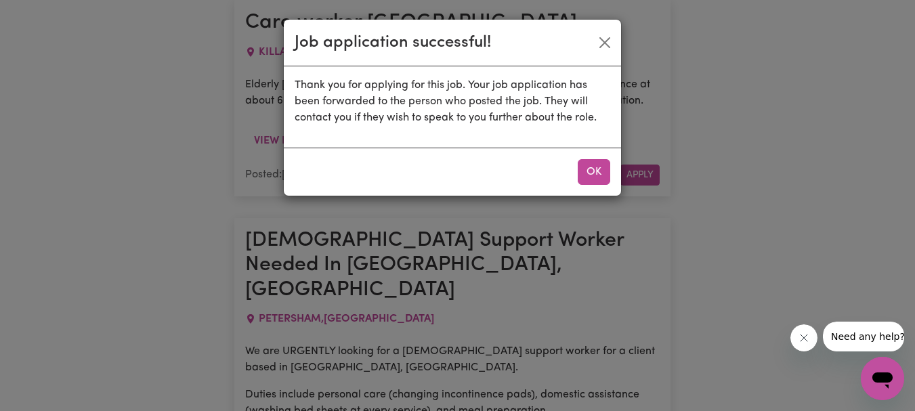
scroll to position [40749, 0]
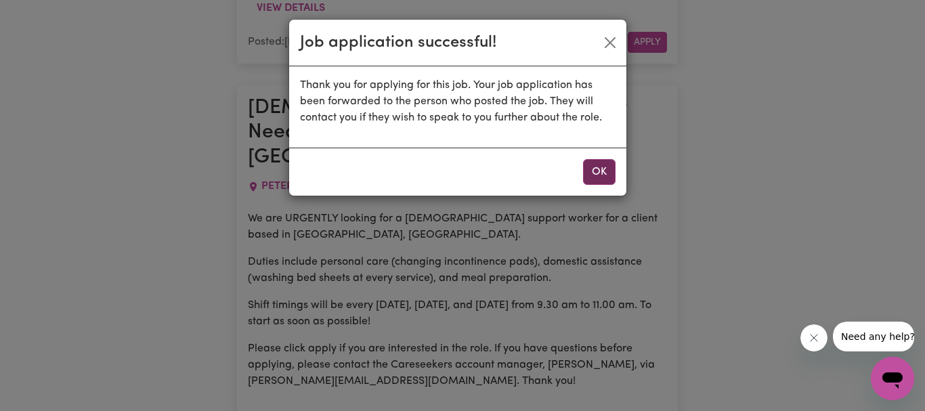
click at [596, 175] on button "OK" at bounding box center [599, 172] width 33 height 26
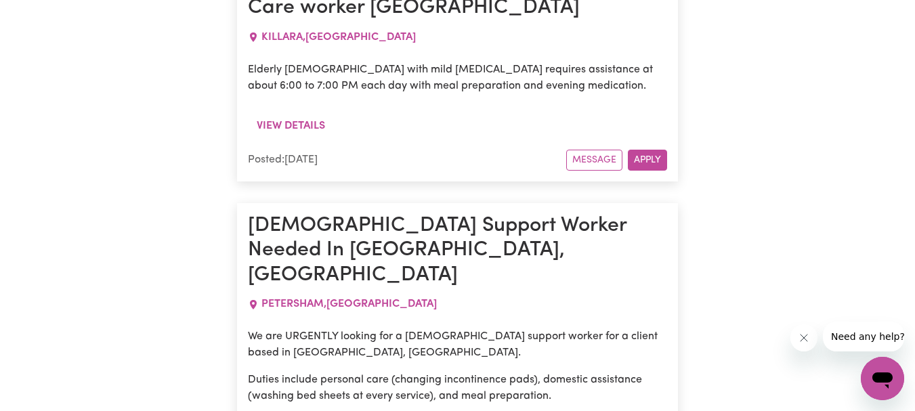
scroll to position [40637, 0]
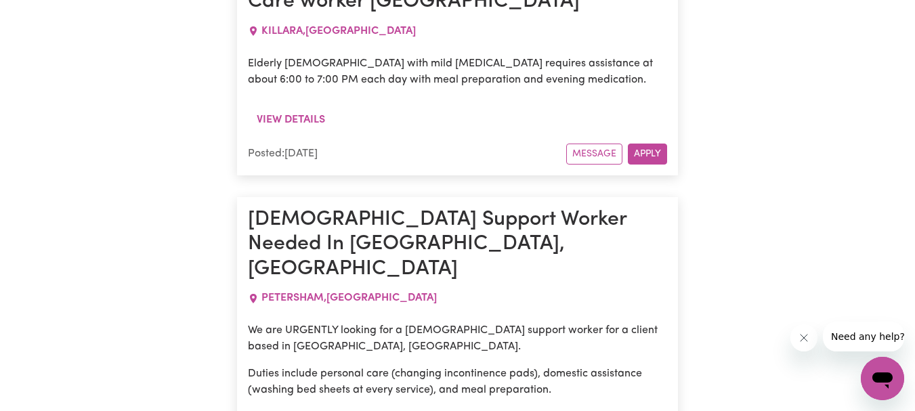
drag, startPoint x: 249, startPoint y: 62, endPoint x: 411, endPoint y: 361, distance: 340.4
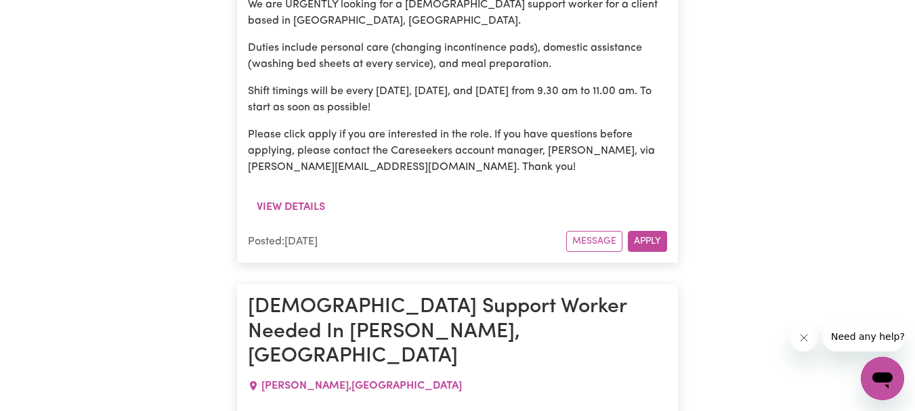
scroll to position [40976, 0]
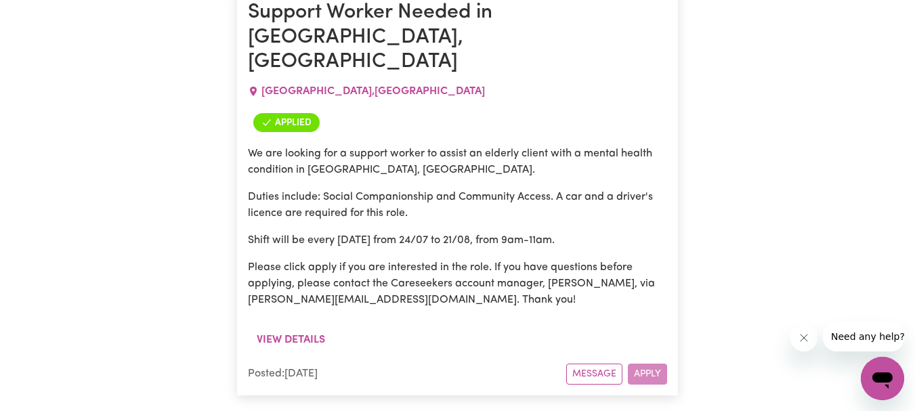
scroll to position [42060, 0]
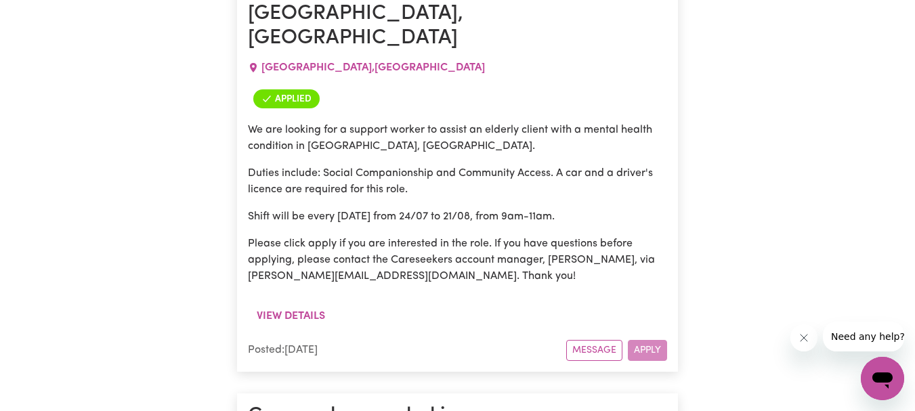
drag, startPoint x: 313, startPoint y: 228, endPoint x: 561, endPoint y: 229, distance: 248.0
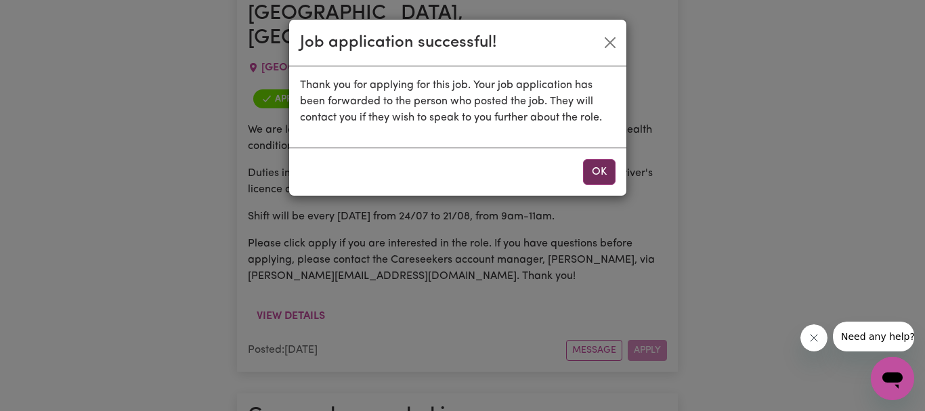
click at [604, 171] on button "OK" at bounding box center [599, 172] width 33 height 26
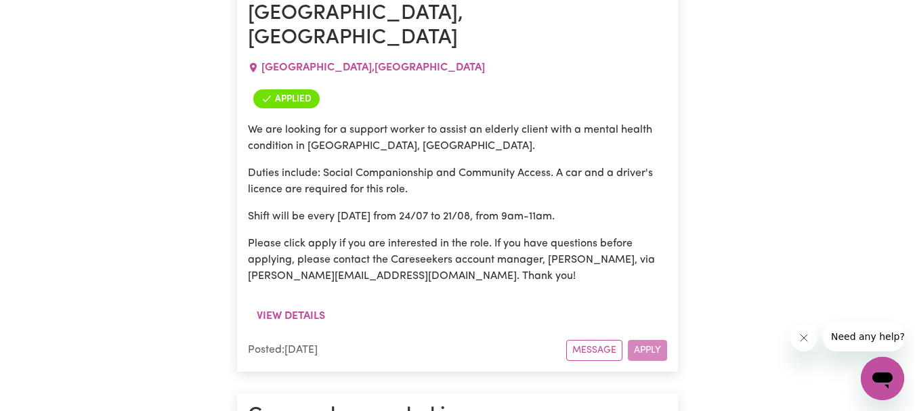
drag, startPoint x: 263, startPoint y: 91, endPoint x: 330, endPoint y: 93, distance: 67.1
drag, startPoint x: 398, startPoint y: 98, endPoint x: 487, endPoint y: 119, distance: 91.0
drag, startPoint x: 252, startPoint y: 34, endPoint x: 362, endPoint y: 353, distance: 337.7
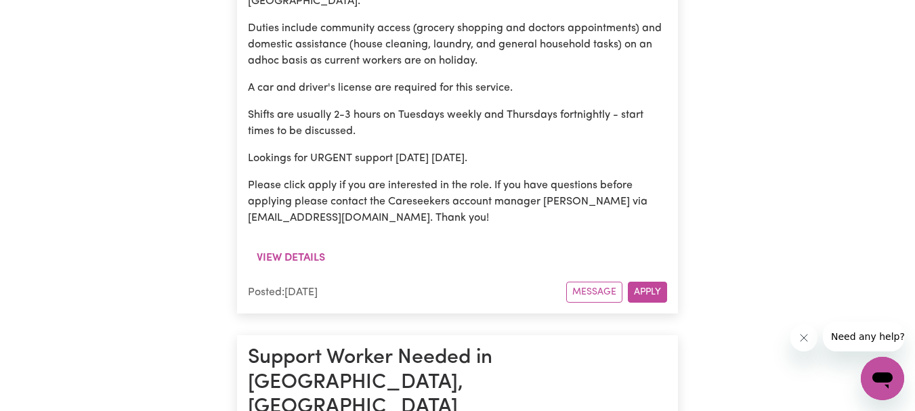
scroll to position [42615, 0]
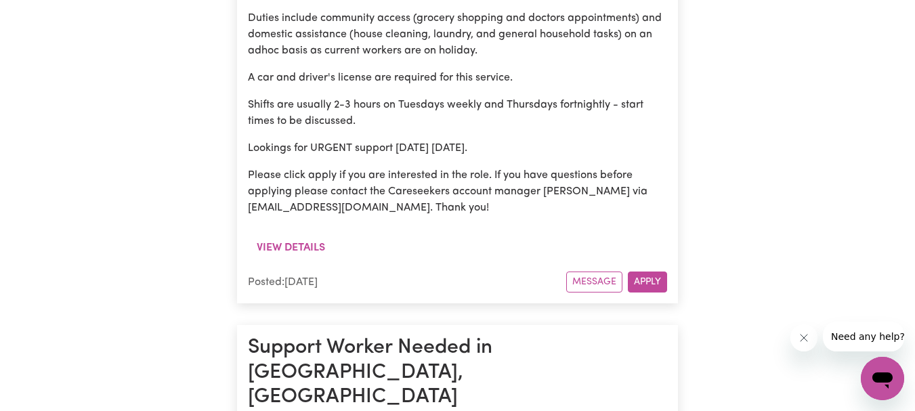
drag, startPoint x: 248, startPoint y: 18, endPoint x: 360, endPoint y: 266, distance: 272.6
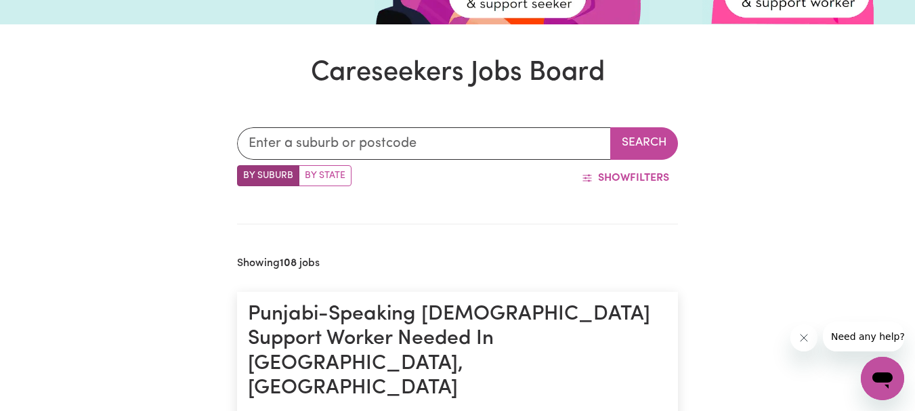
scroll to position [203, 0]
